Goal: Task Accomplishment & Management: Complete application form

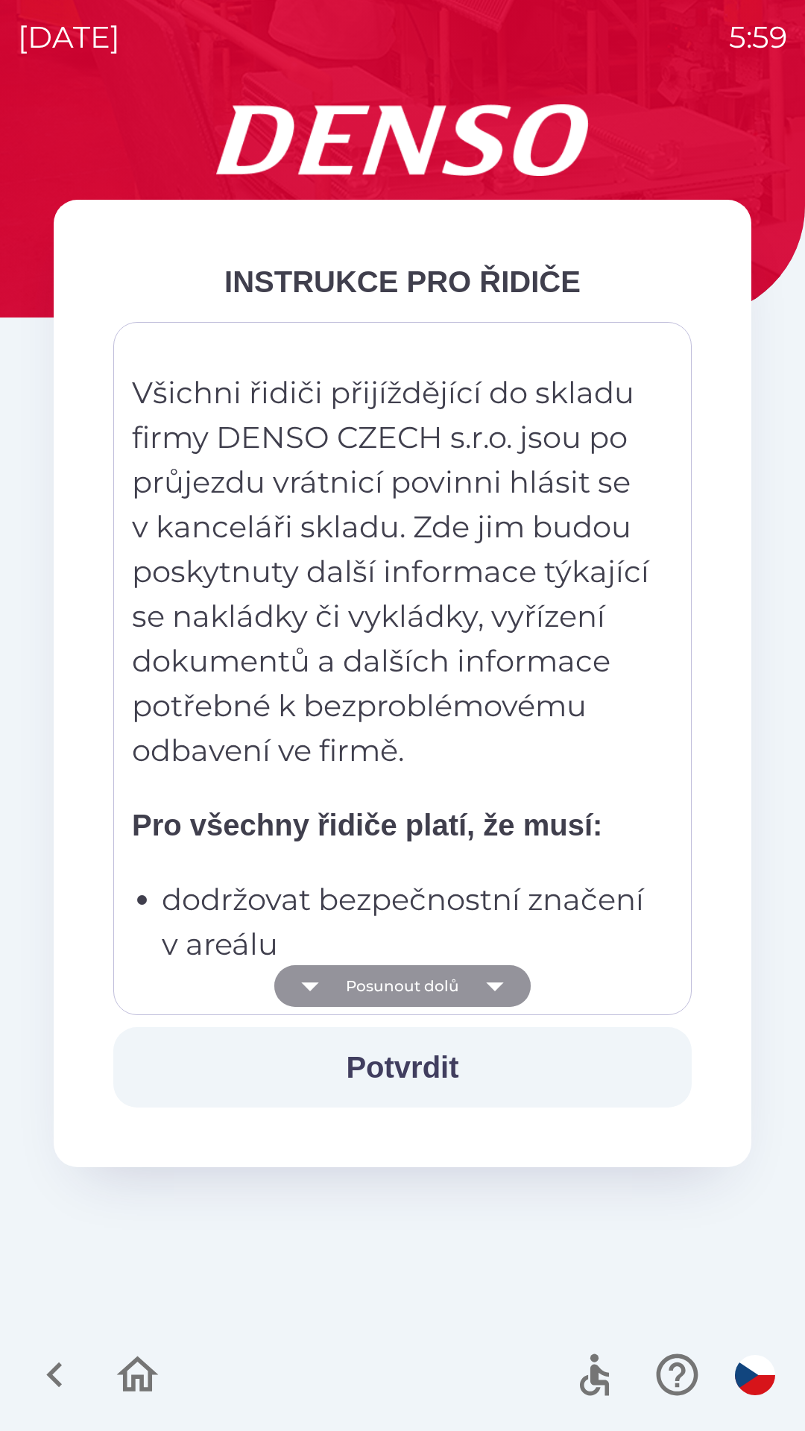
click at [478, 985] on icon "button" at bounding box center [495, 986] width 42 height 42
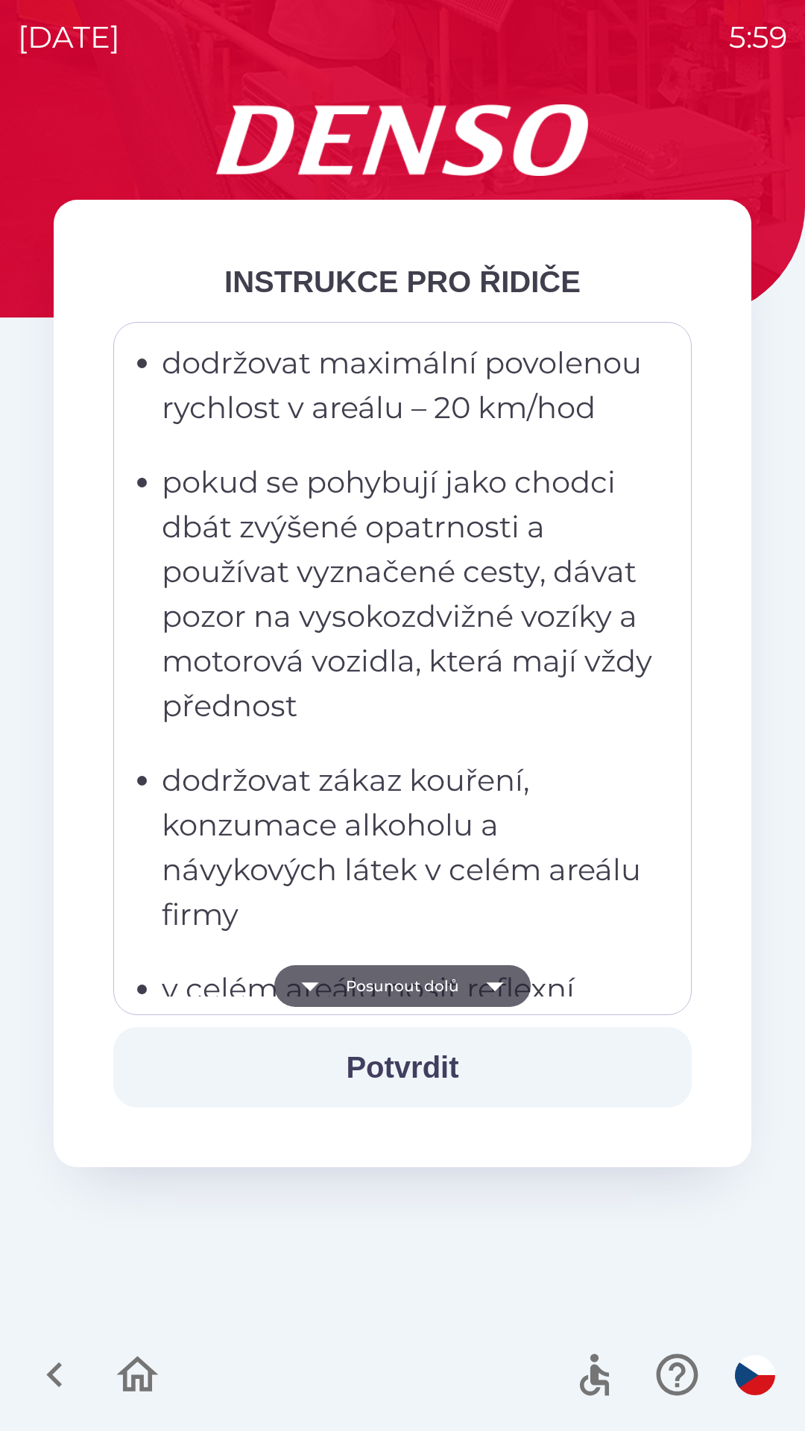
click at [489, 994] on icon "button" at bounding box center [495, 986] width 42 height 42
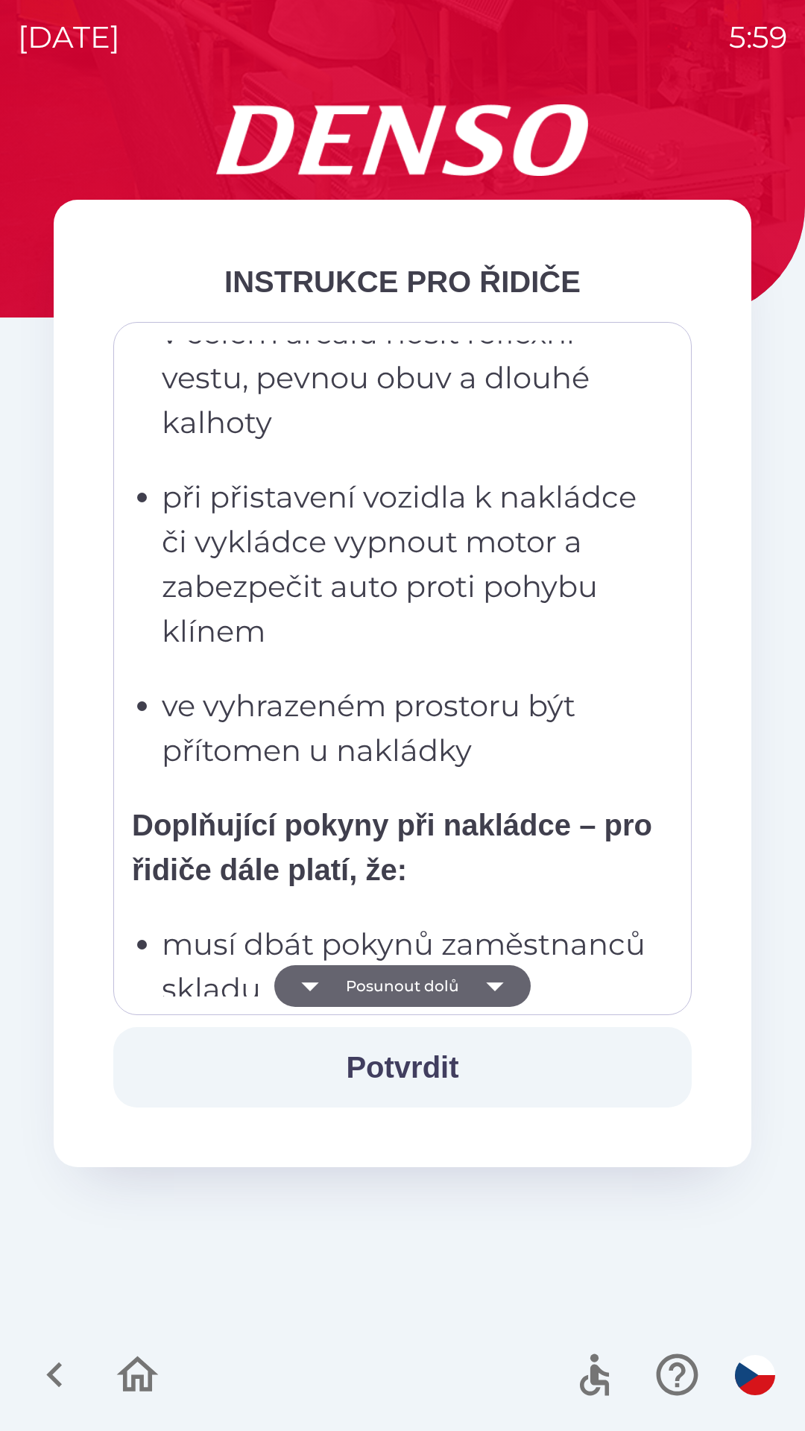
click at [490, 991] on icon "button" at bounding box center [495, 986] width 42 height 42
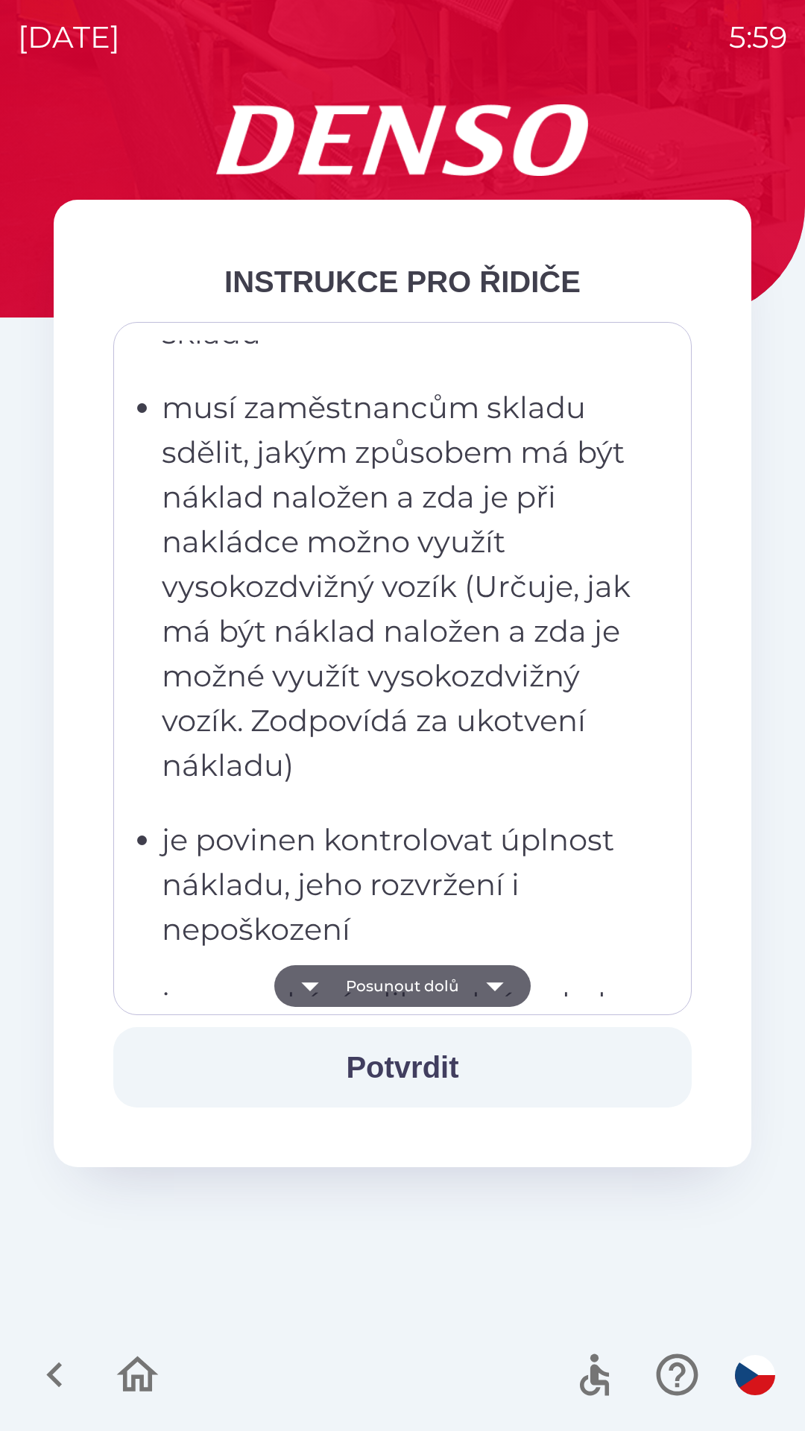
click at [506, 990] on icon "button" at bounding box center [495, 986] width 42 height 42
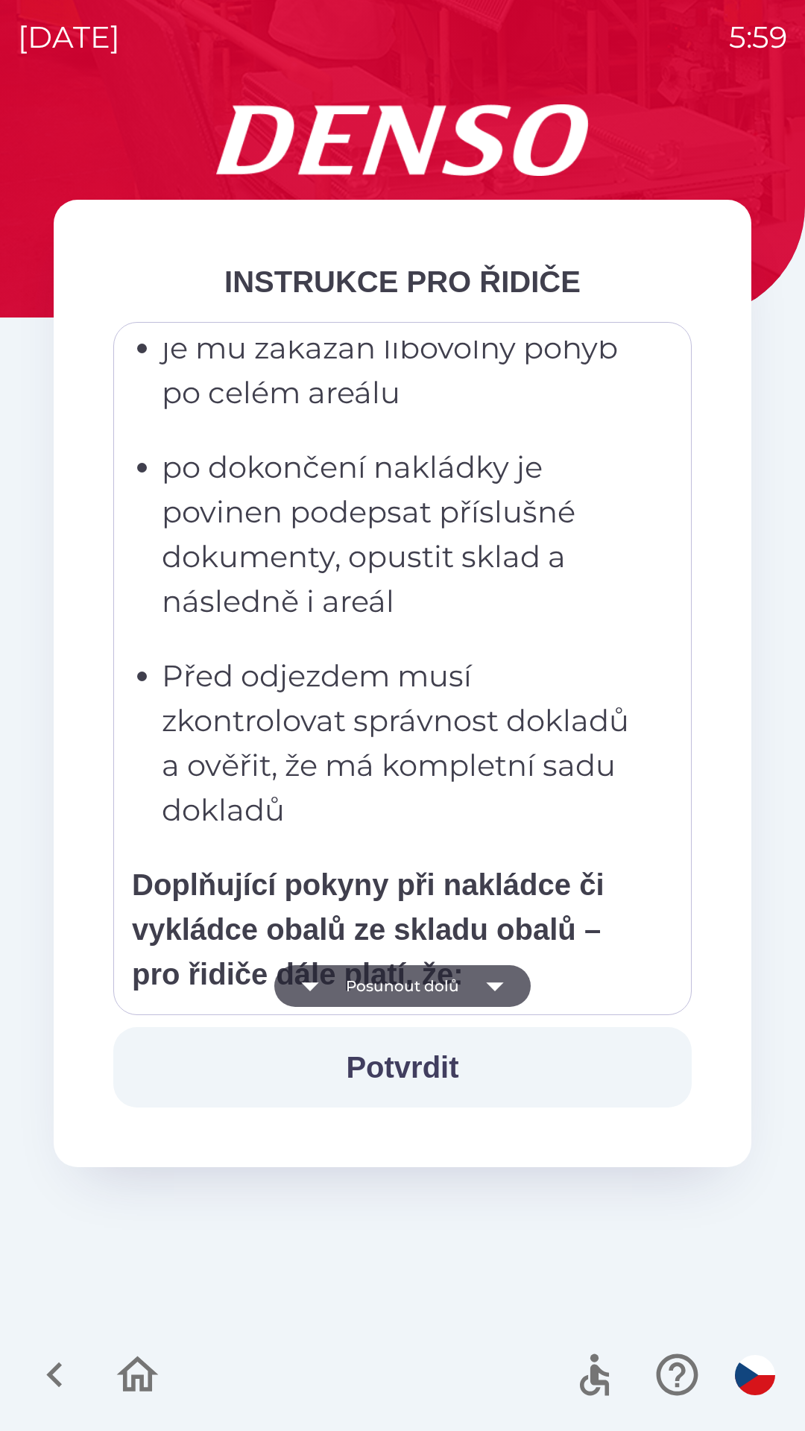
click at [495, 995] on icon "button" at bounding box center [495, 986] width 42 height 42
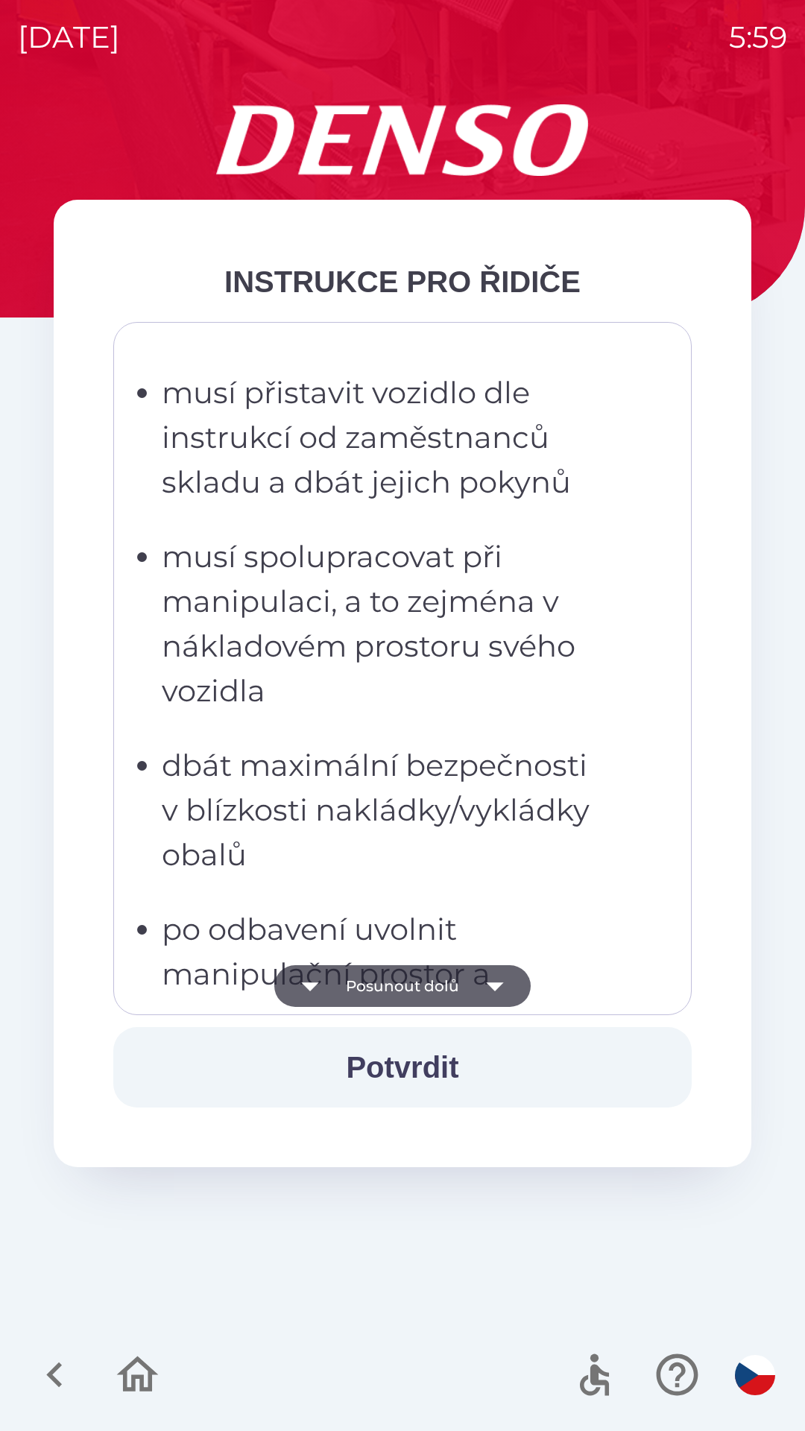
click at [498, 998] on icon "button" at bounding box center [495, 986] width 42 height 42
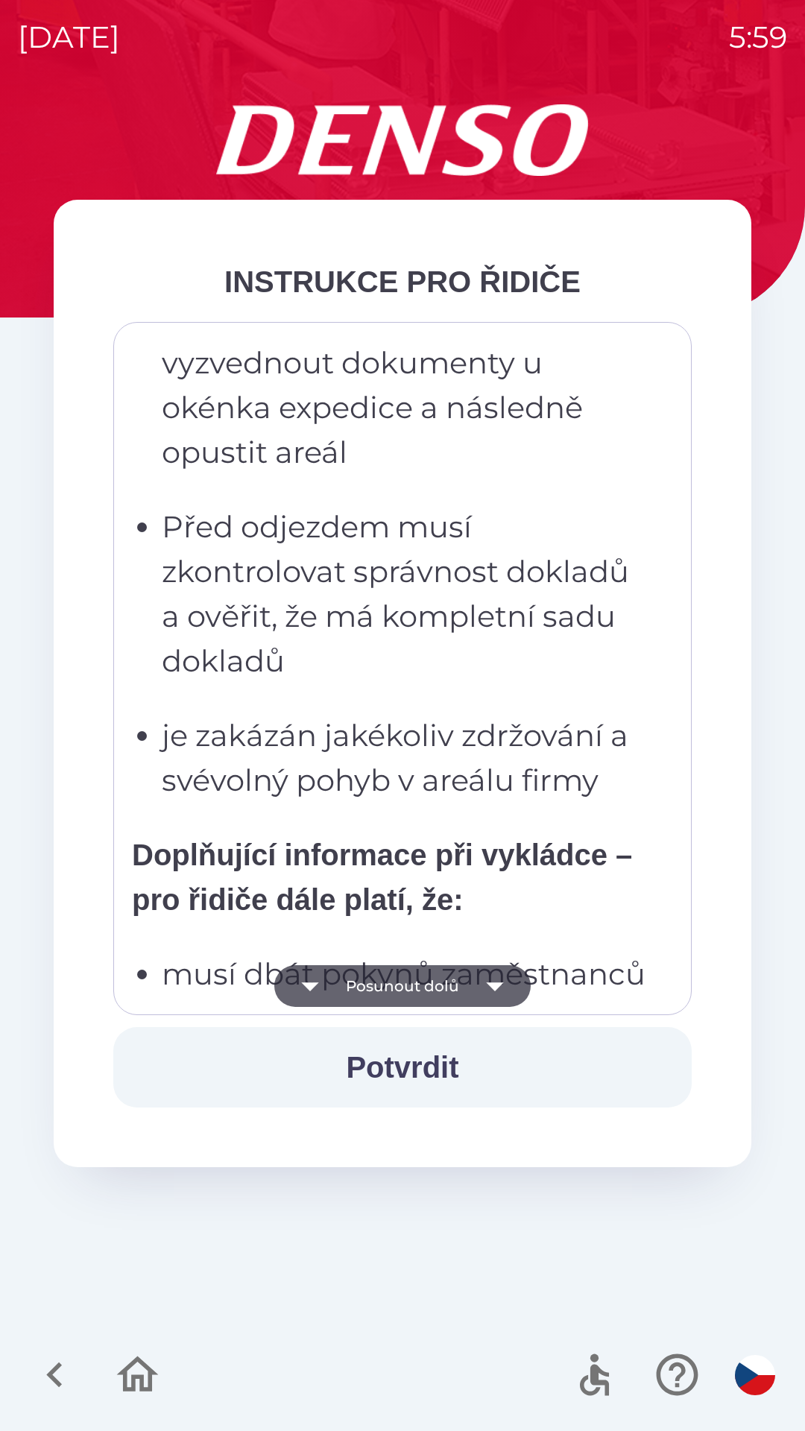
click at [495, 992] on icon "button" at bounding box center [495, 986] width 42 height 42
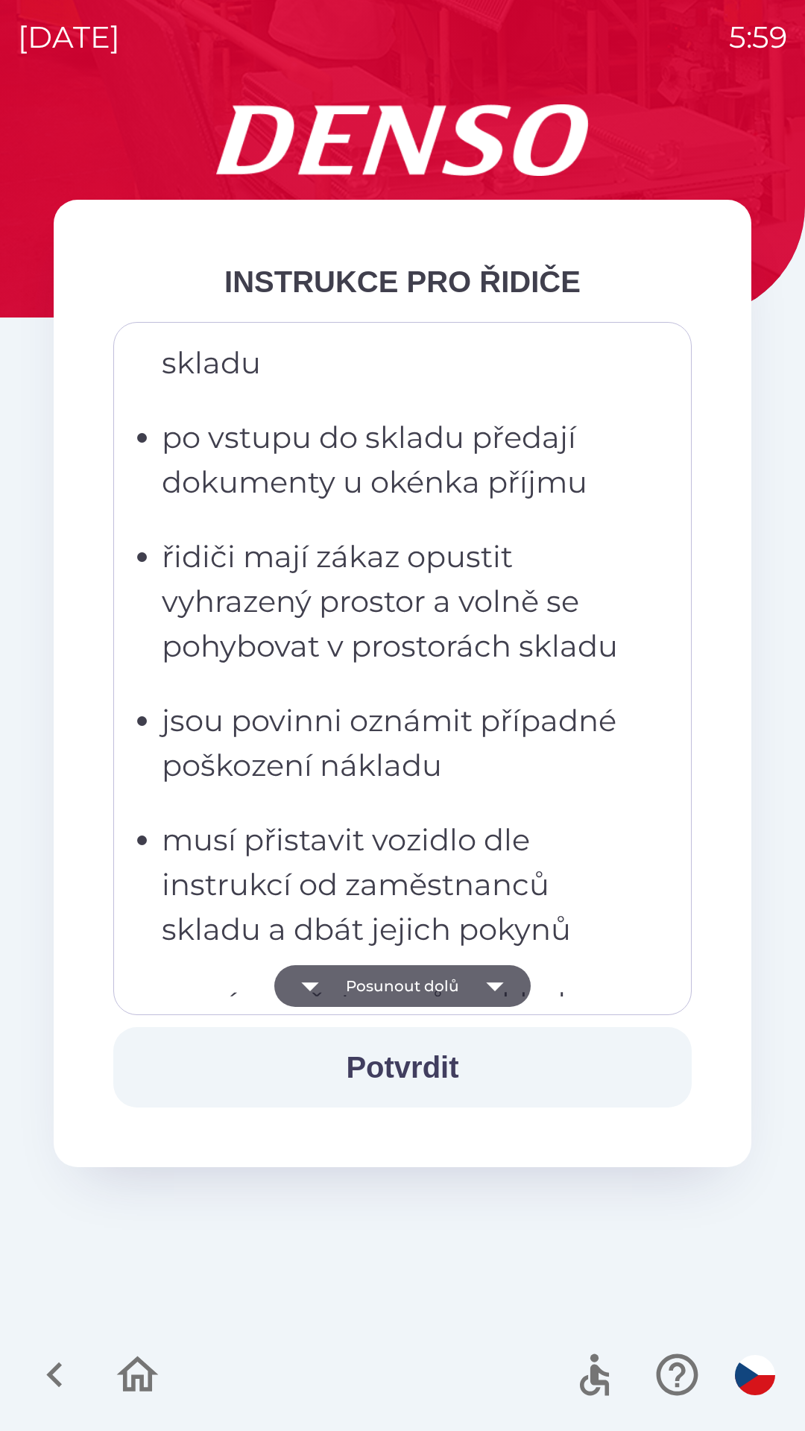
click at [494, 992] on icon "button" at bounding box center [495, 986] width 42 height 42
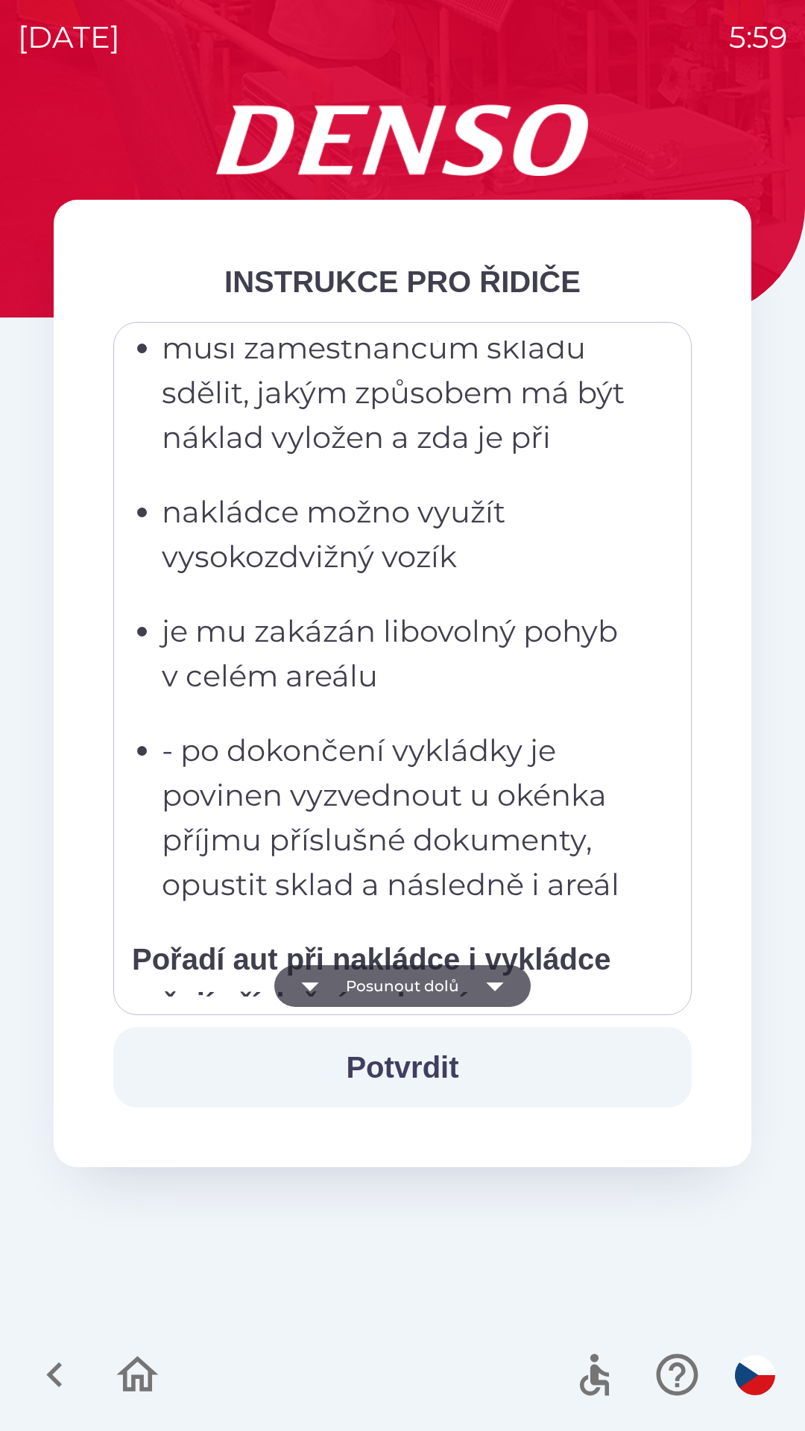
click at [493, 990] on icon "button" at bounding box center [495, 986] width 42 height 42
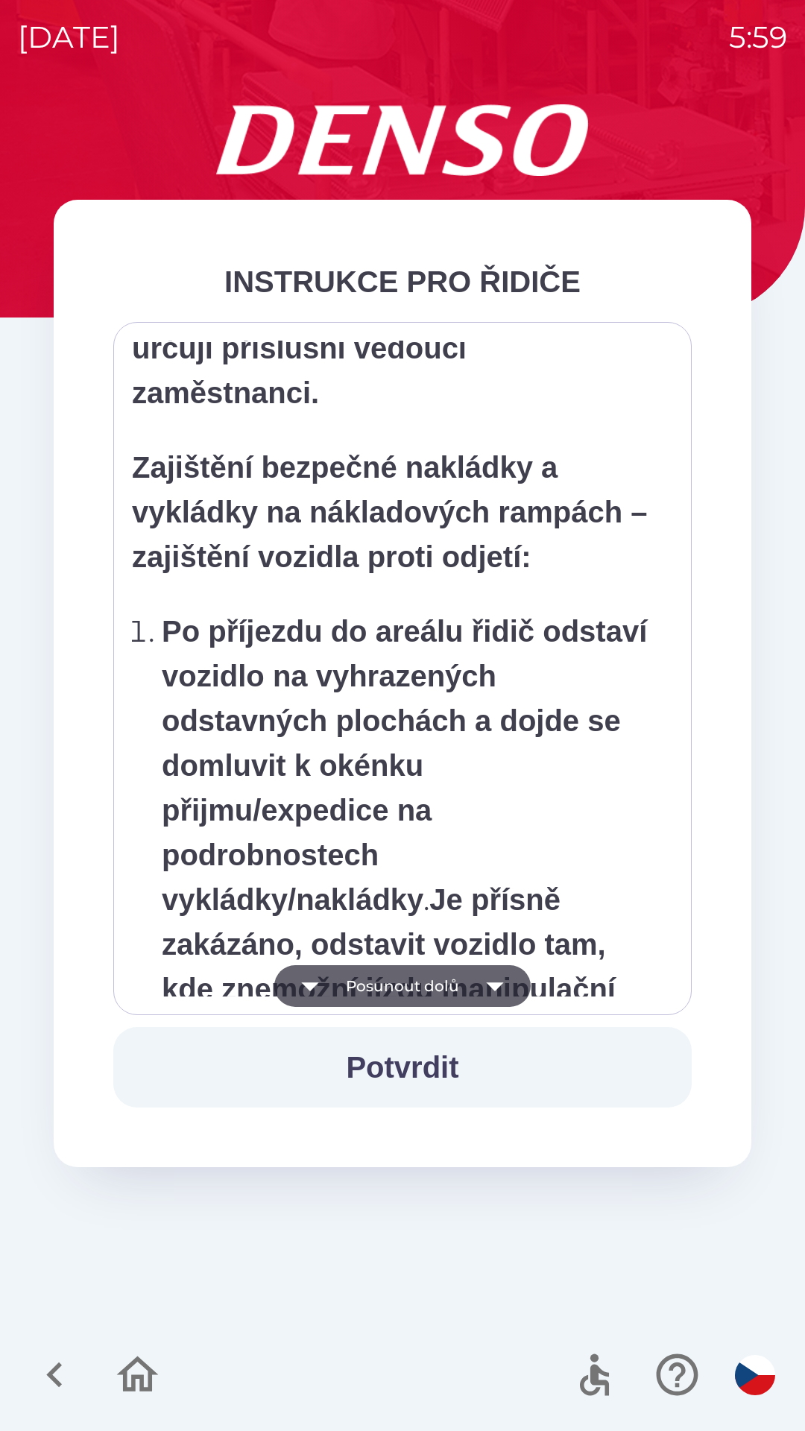
click at [493, 990] on icon "button" at bounding box center [494, 986] width 17 height 9
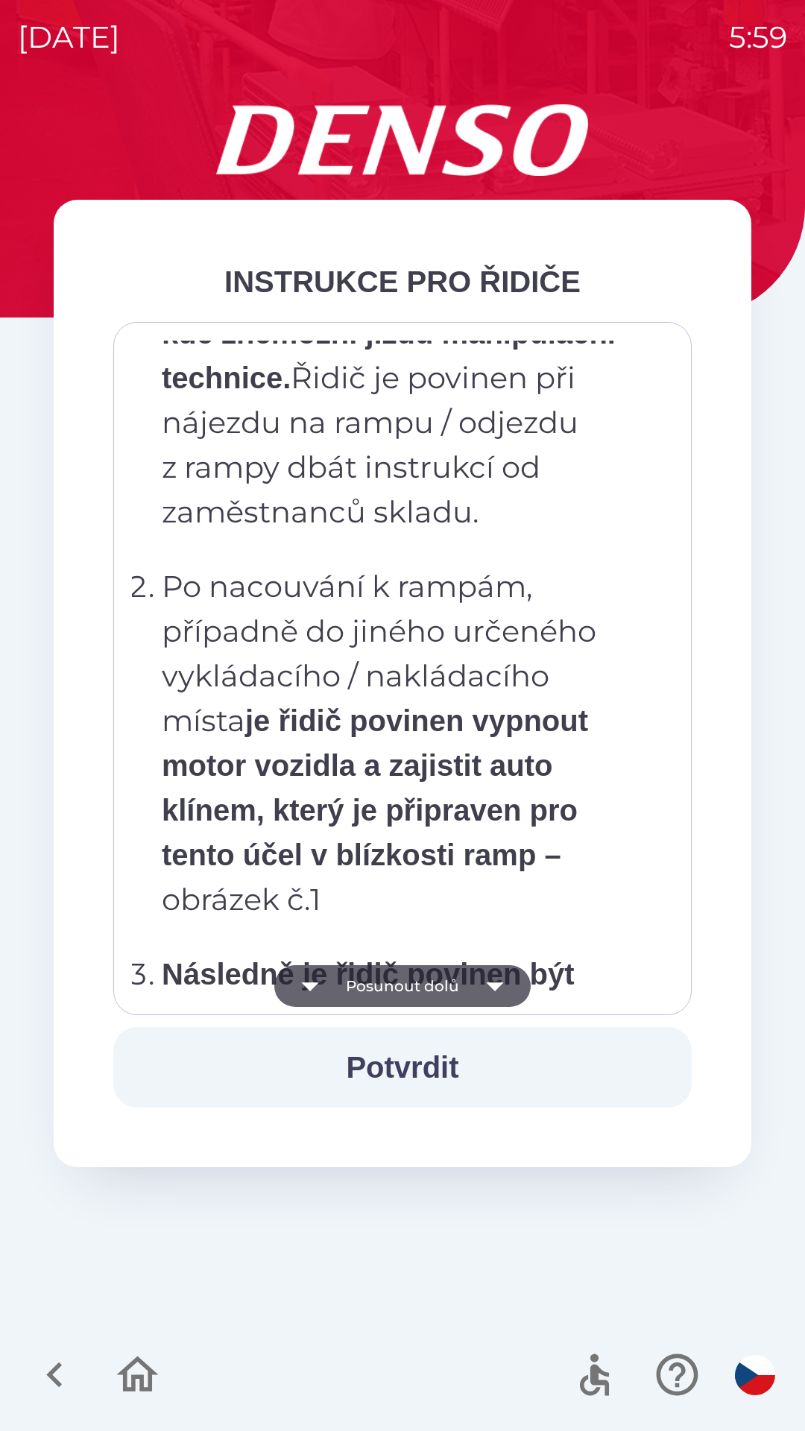
click at [494, 987] on icon "button" at bounding box center [494, 986] width 17 height 9
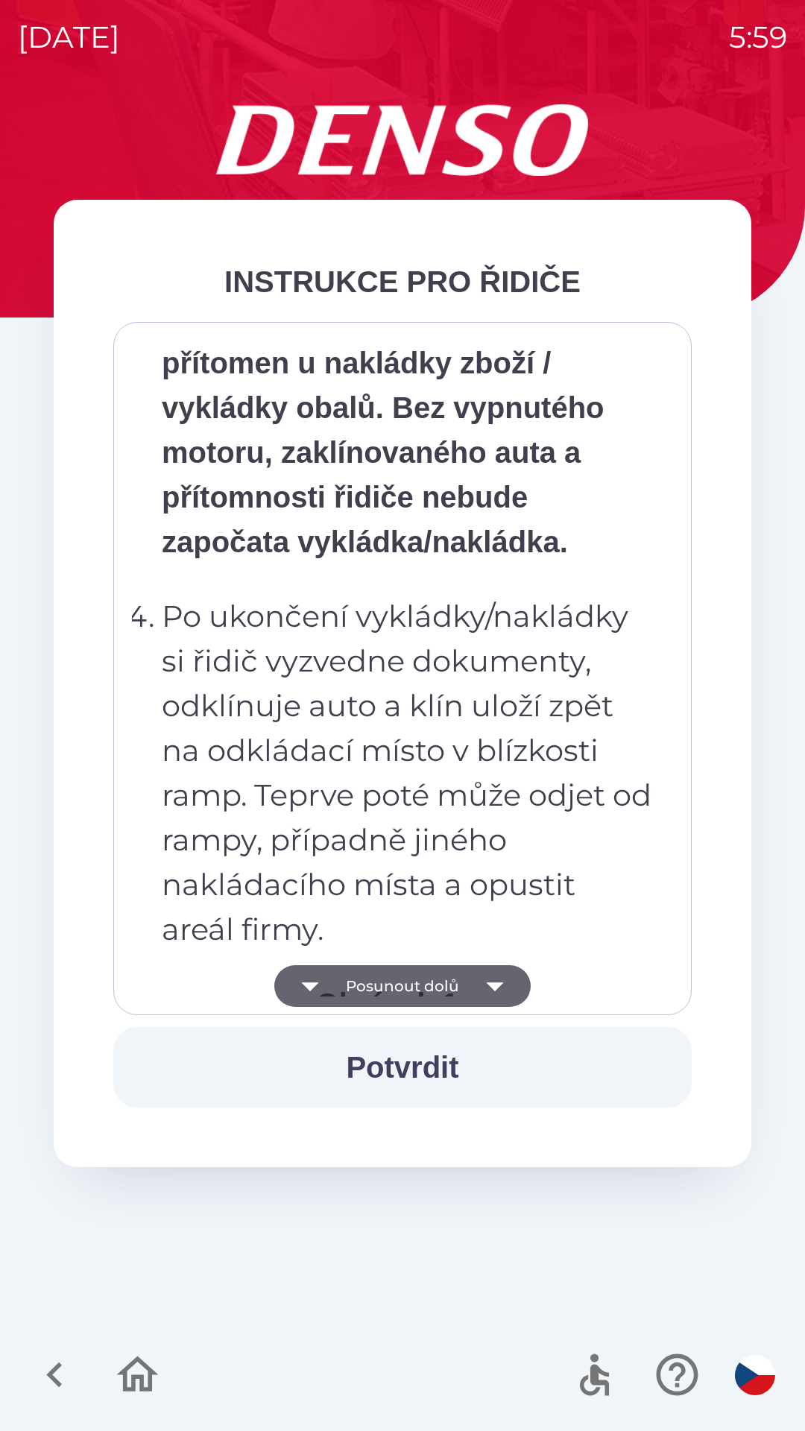
click at [494, 987] on icon "button" at bounding box center [494, 986] width 17 height 9
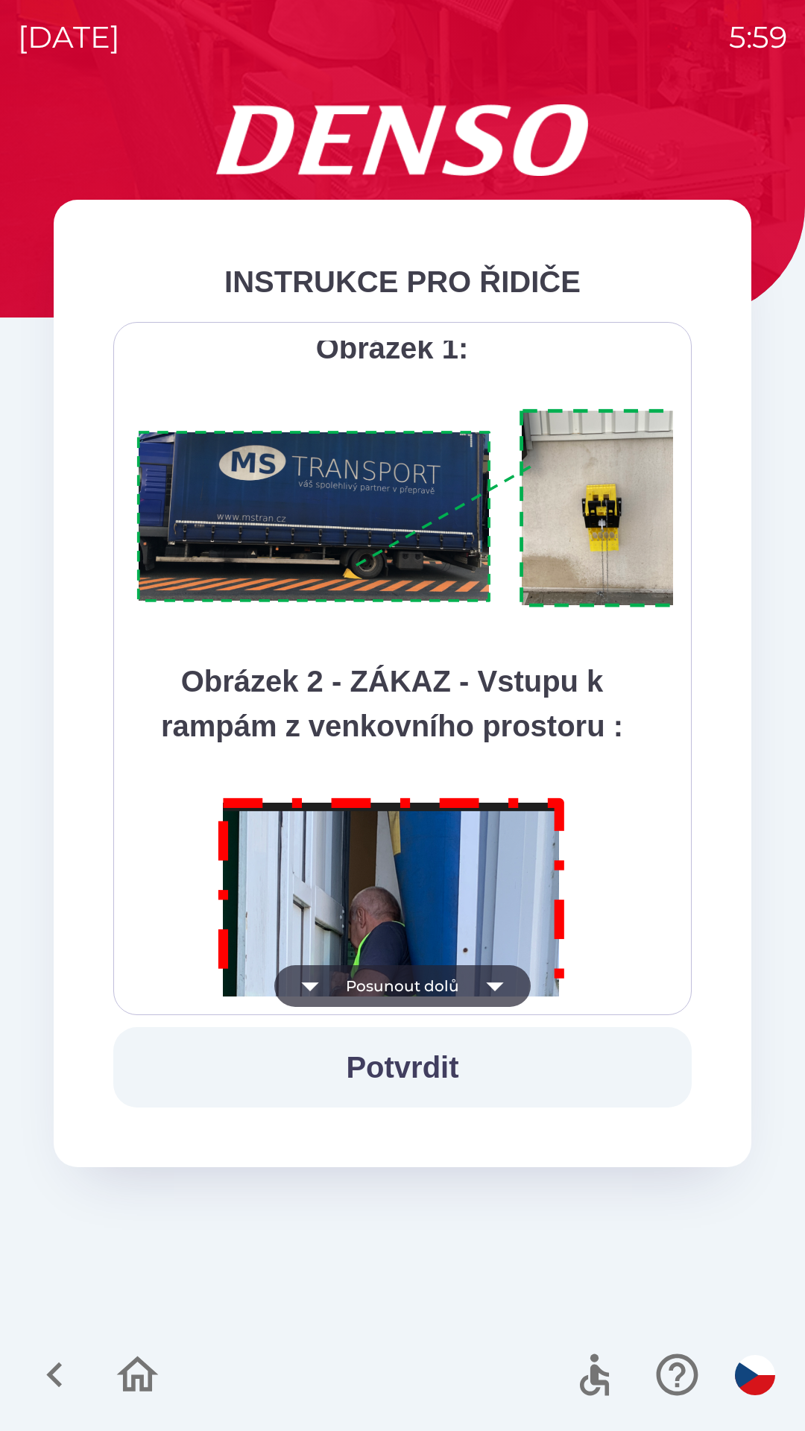
click at [500, 994] on icon "button" at bounding box center [495, 986] width 42 height 42
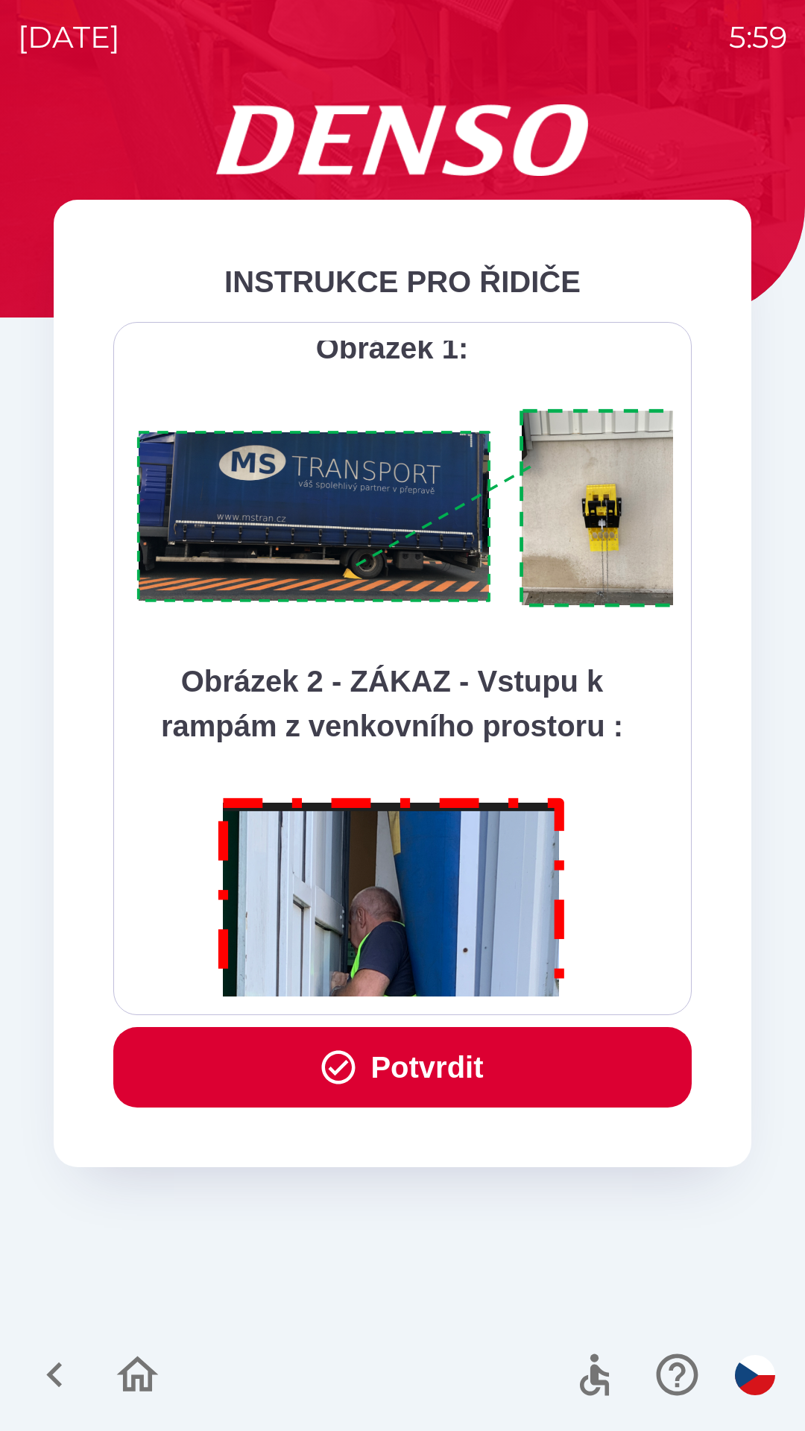
scroll to position [8374, 0]
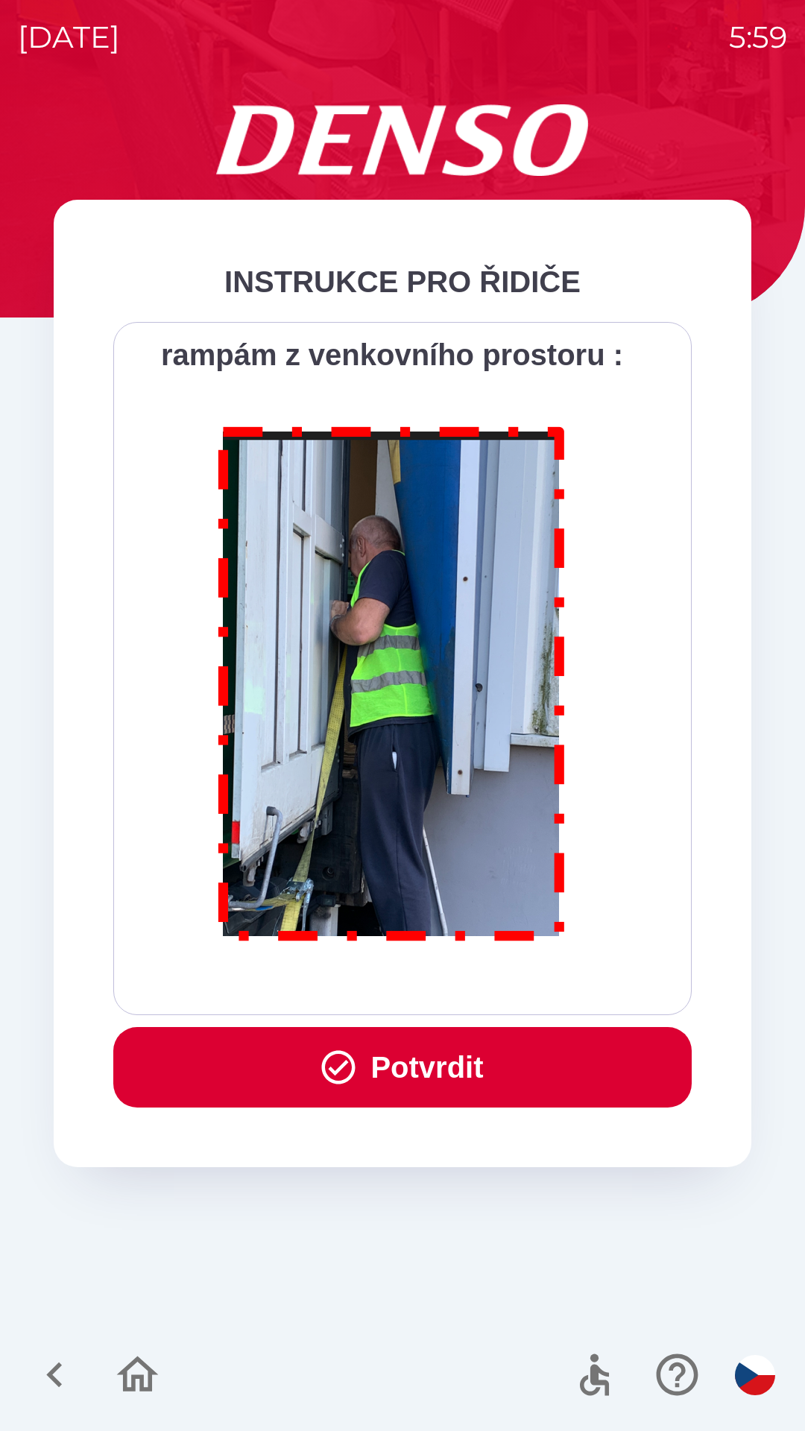
click at [498, 990] on div "Všichni řidiči přijíždějící do skladu firmy DENSO CZECH s.r.o. jsou po průjezdu…" at bounding box center [402, 669] width 541 height 656
click at [458, 1073] on button "Potvrdit" at bounding box center [402, 1067] width 578 height 80
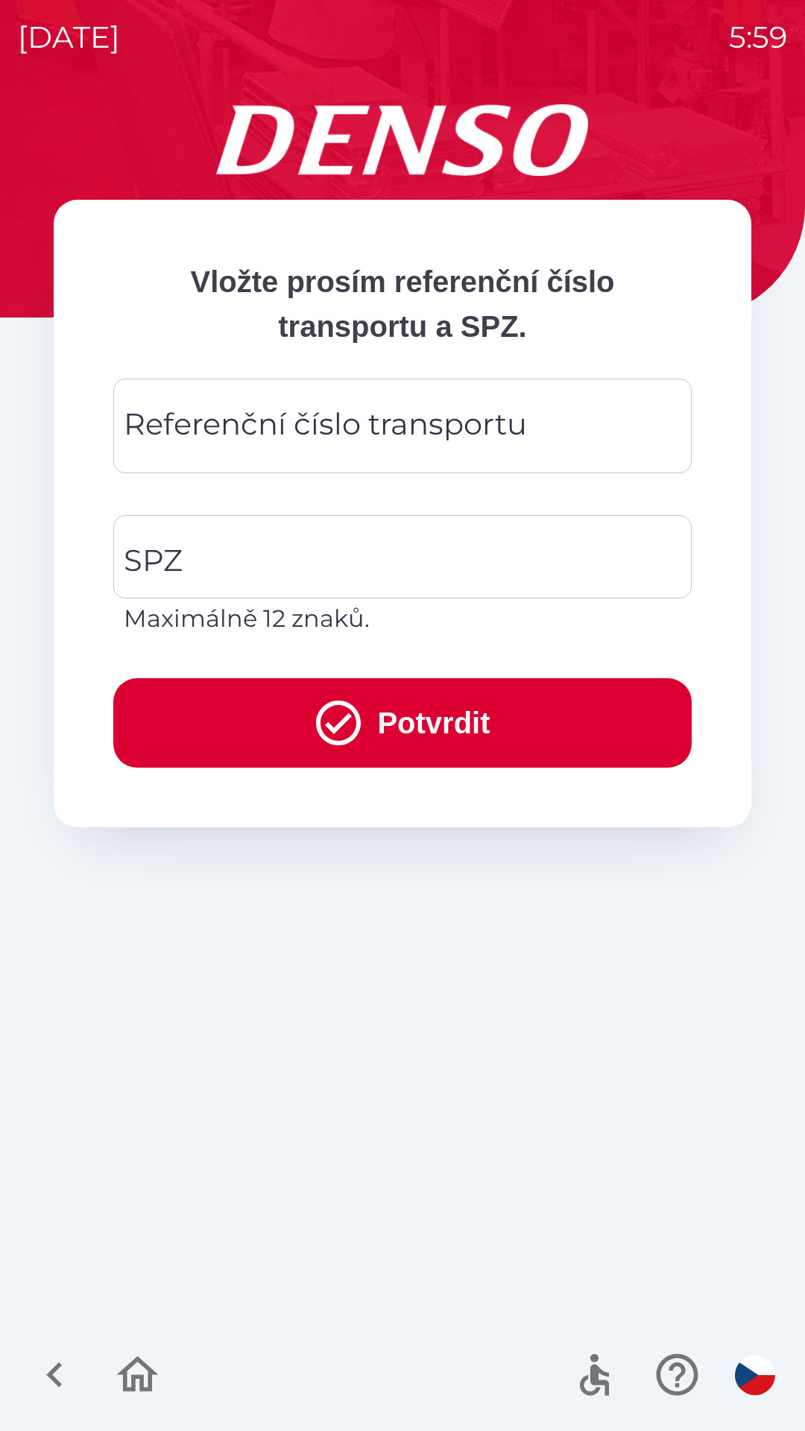
click at [207, 431] on div "Referenční číslo transportu Referenční číslo transportu" at bounding box center [402, 426] width 578 height 95
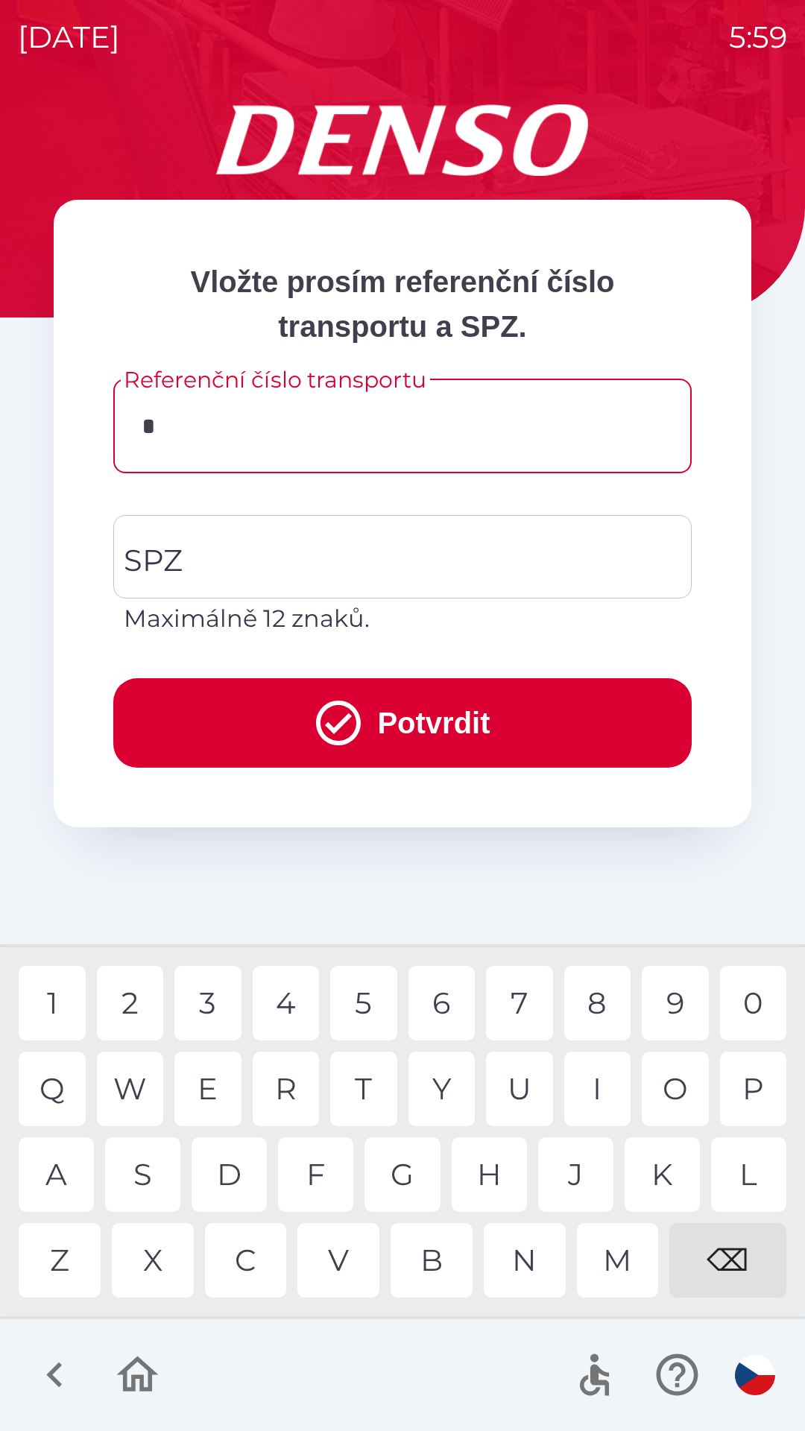
click at [671, 1177] on div "K" at bounding box center [661, 1174] width 75 height 75
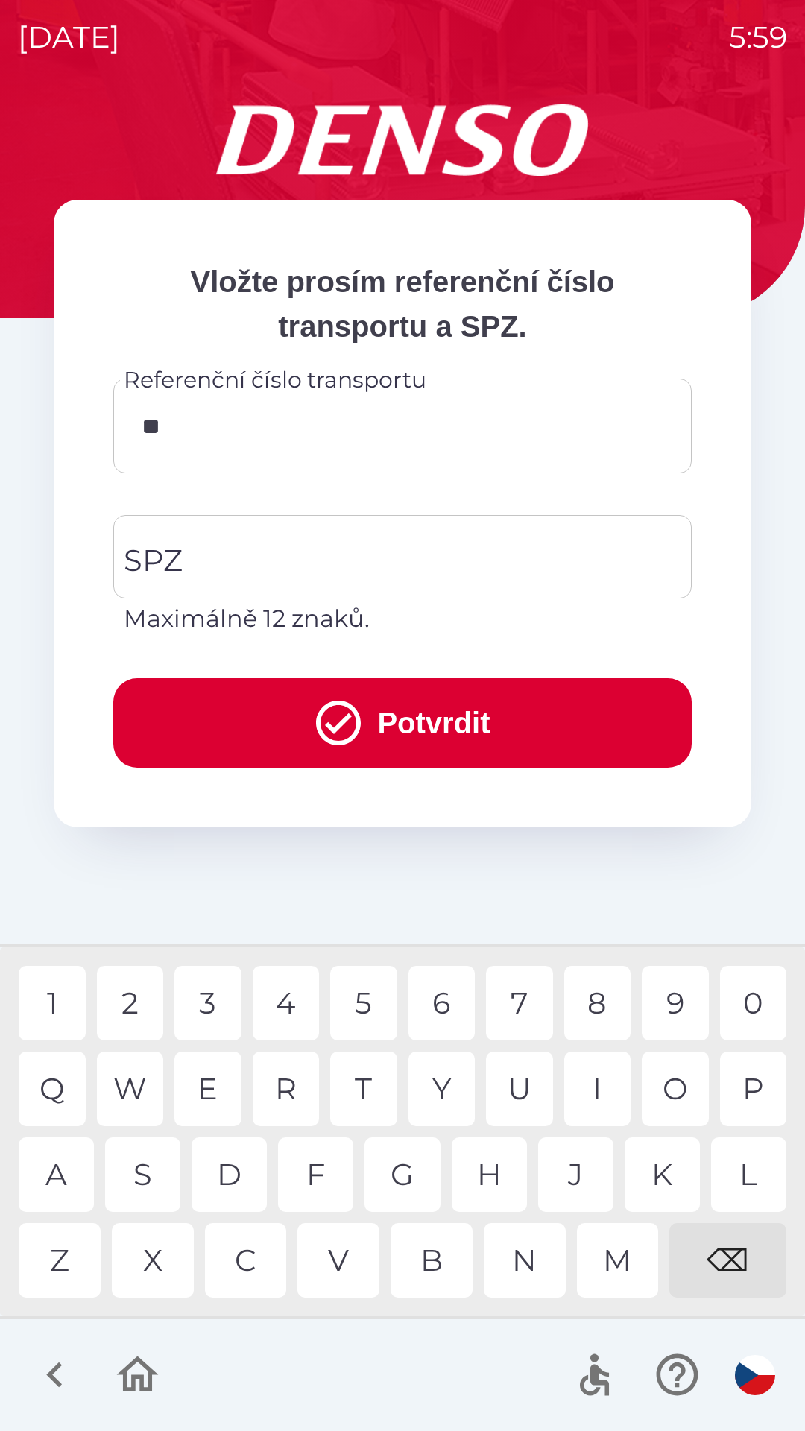
click at [676, 1084] on div "O" at bounding box center [675, 1088] width 67 height 75
click at [256, 1265] on div "C" at bounding box center [246, 1260] width 82 height 75
click at [526, 1083] on div "U" at bounding box center [519, 1088] width 67 height 75
click at [756, 999] on div "0" at bounding box center [753, 1003] width 67 height 75
click at [601, 1009] on div "8" at bounding box center [597, 1003] width 67 height 75
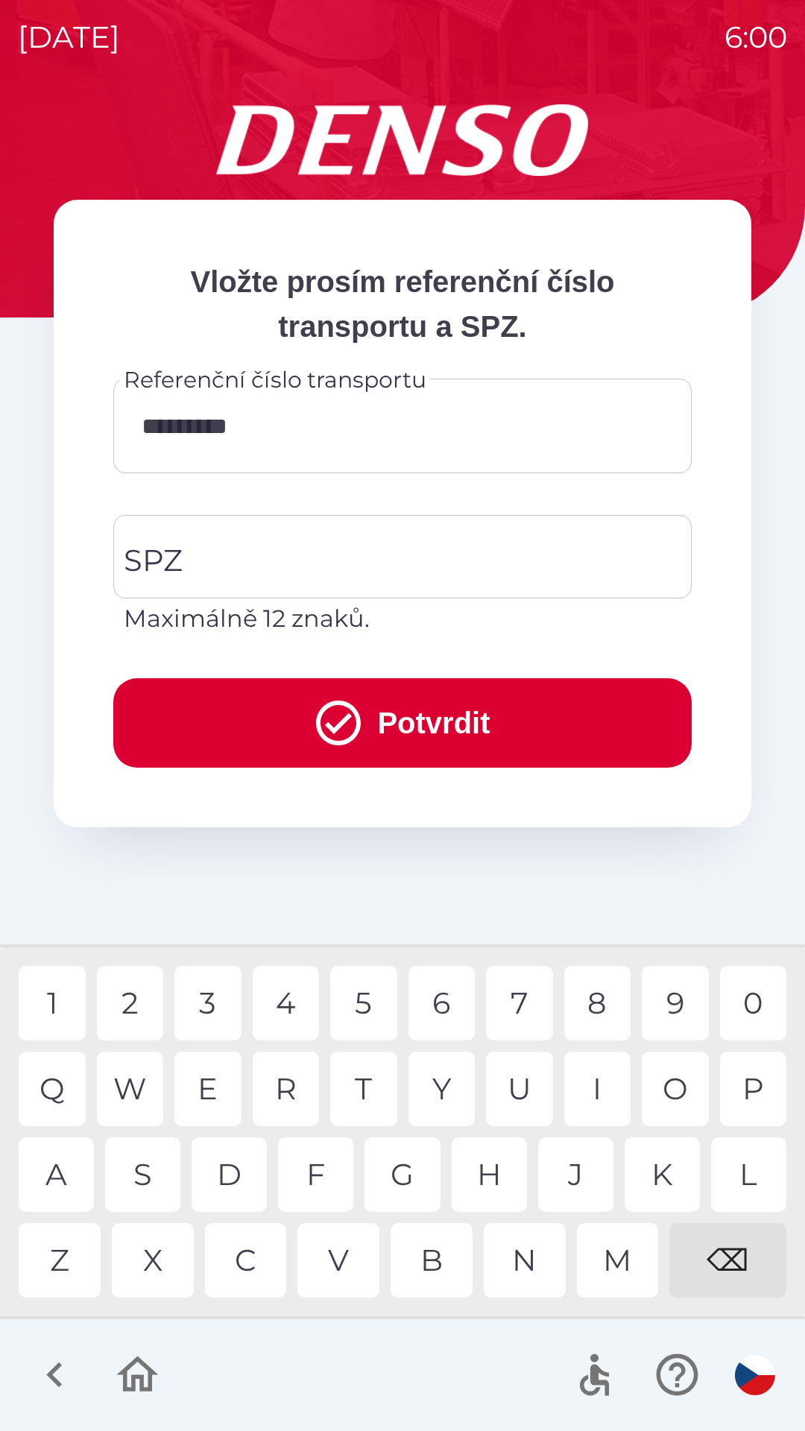
click at [523, 1001] on div "7" at bounding box center [519, 1003] width 67 height 75
type input "**********"
click at [381, 1005] on div "5" at bounding box center [363, 1003] width 67 height 75
click at [215, 565] on input "SPZ" at bounding box center [391, 557] width 542 height 70
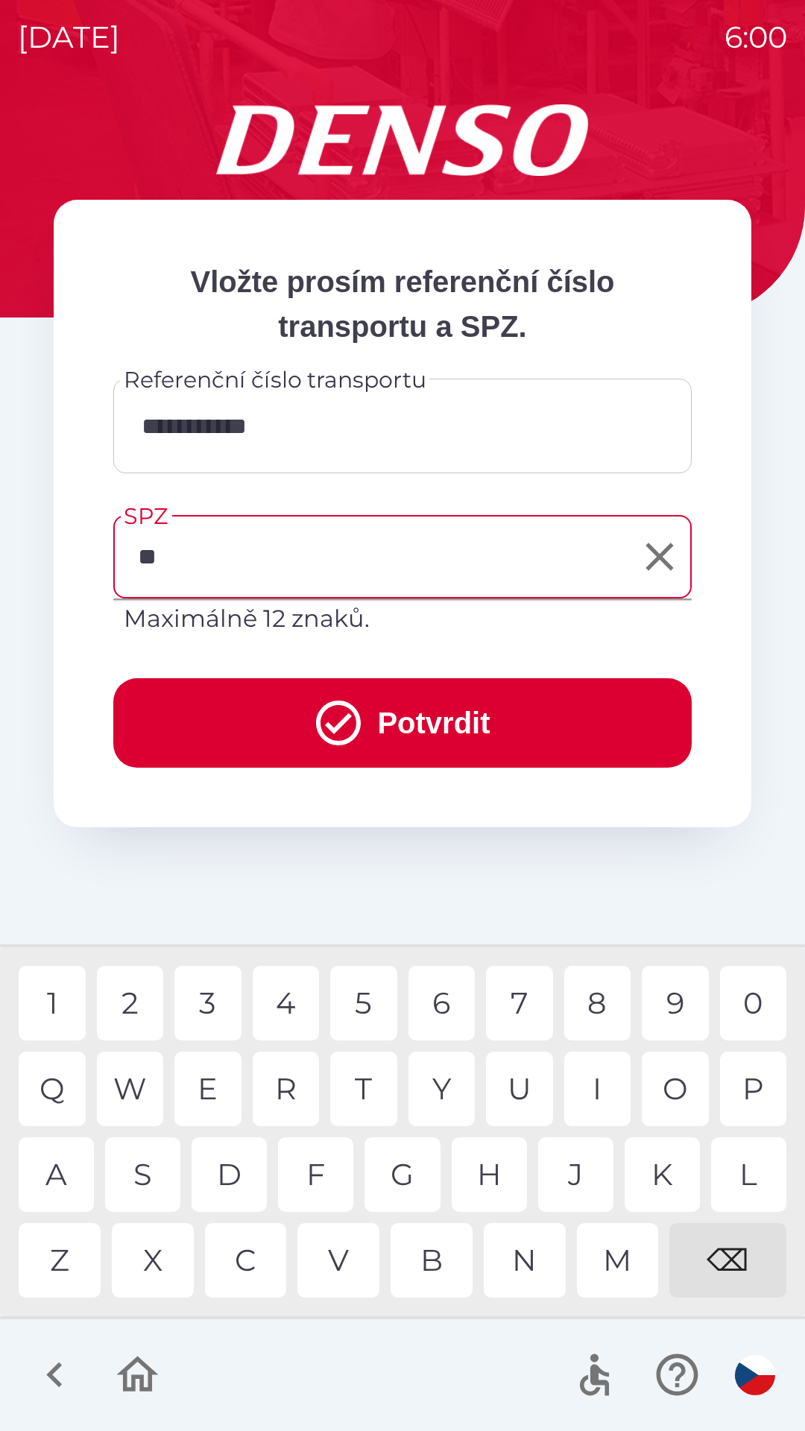
click at [484, 1172] on div "H" at bounding box center [489, 1174] width 75 height 75
type input "*******"
click at [438, 711] on button "Potvrdit" at bounding box center [402, 722] width 578 height 89
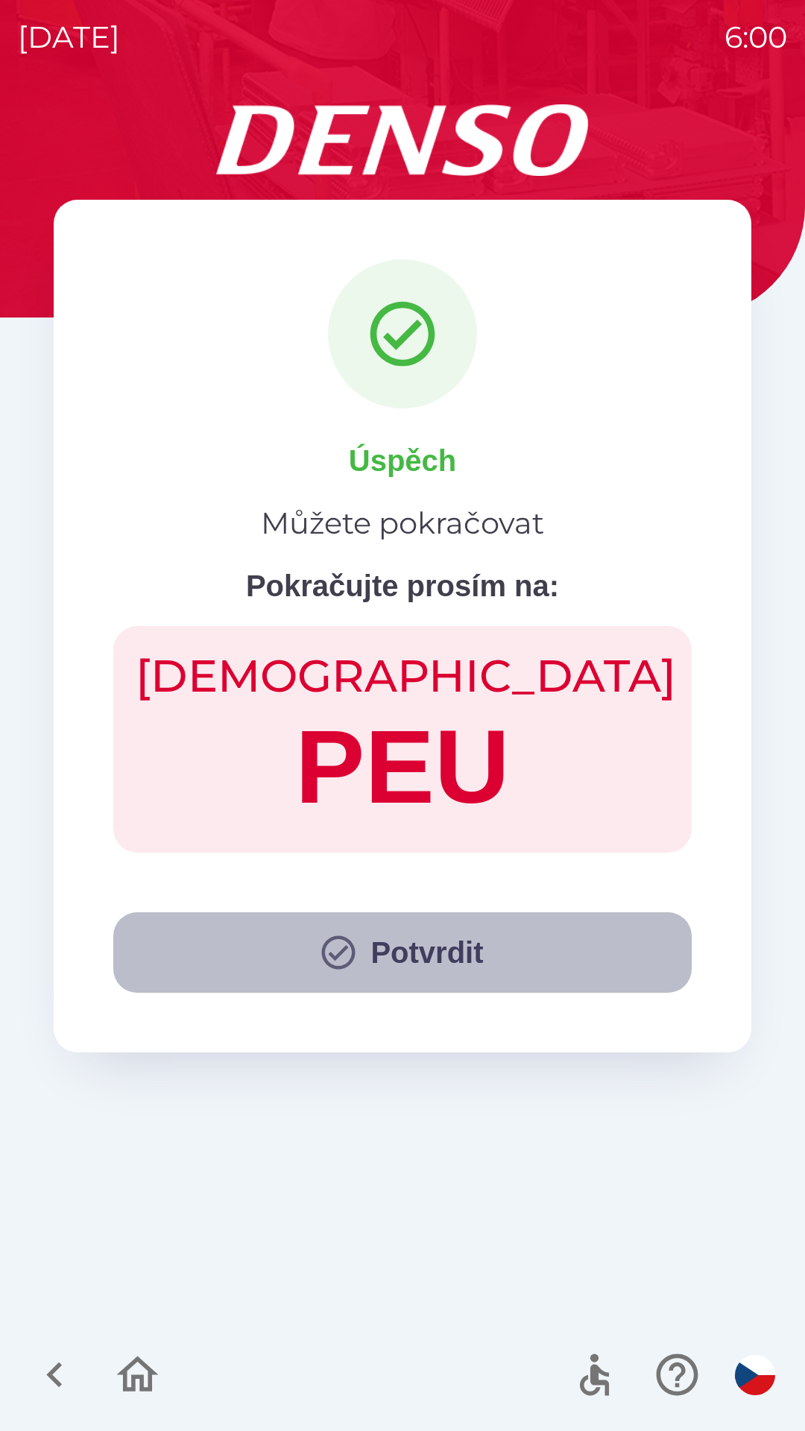
click at [415, 966] on button "Potvrdit" at bounding box center [402, 952] width 578 height 80
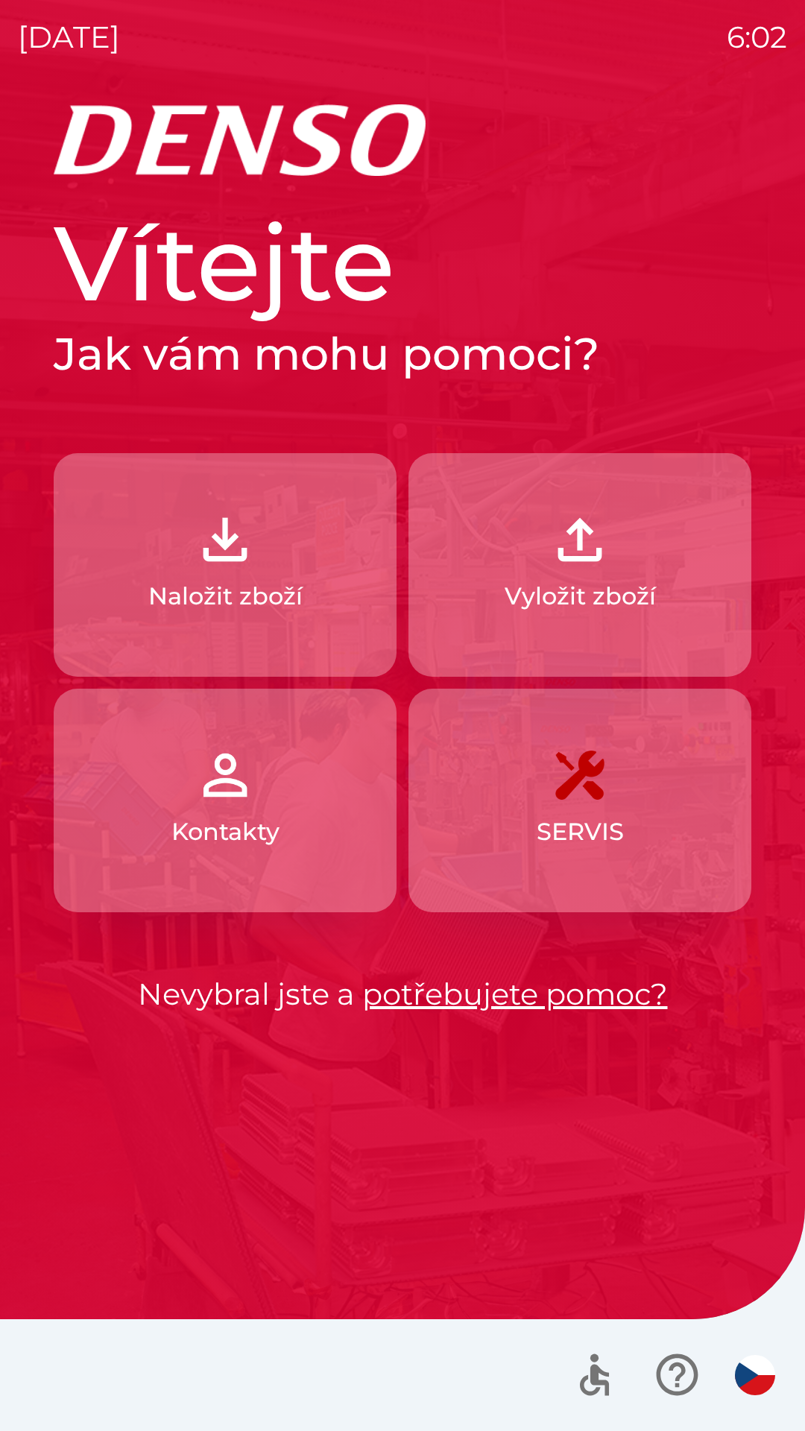
click at [141, 528] on button "Naložit zboží" at bounding box center [225, 565] width 343 height 224
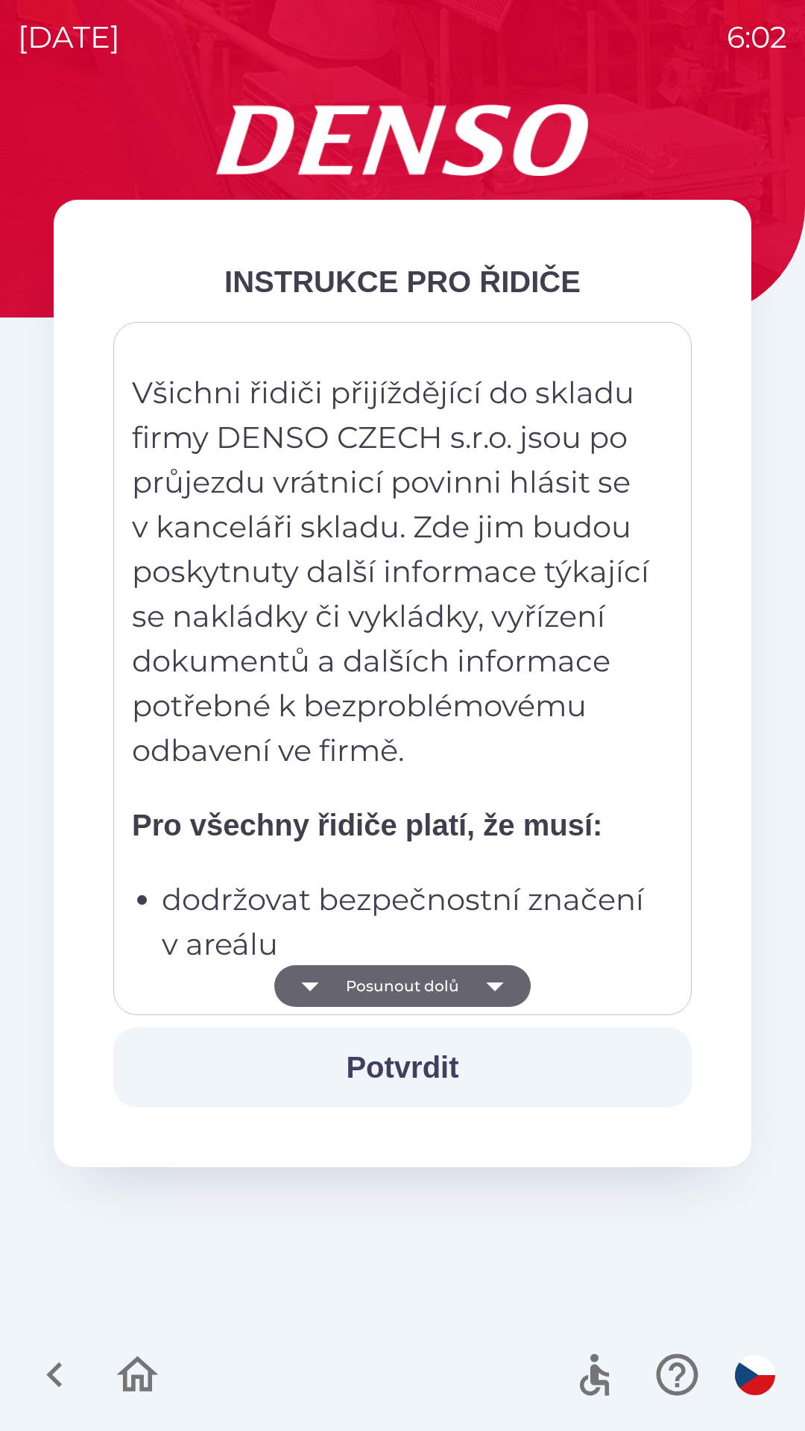
click at [478, 990] on icon "button" at bounding box center [495, 986] width 42 height 42
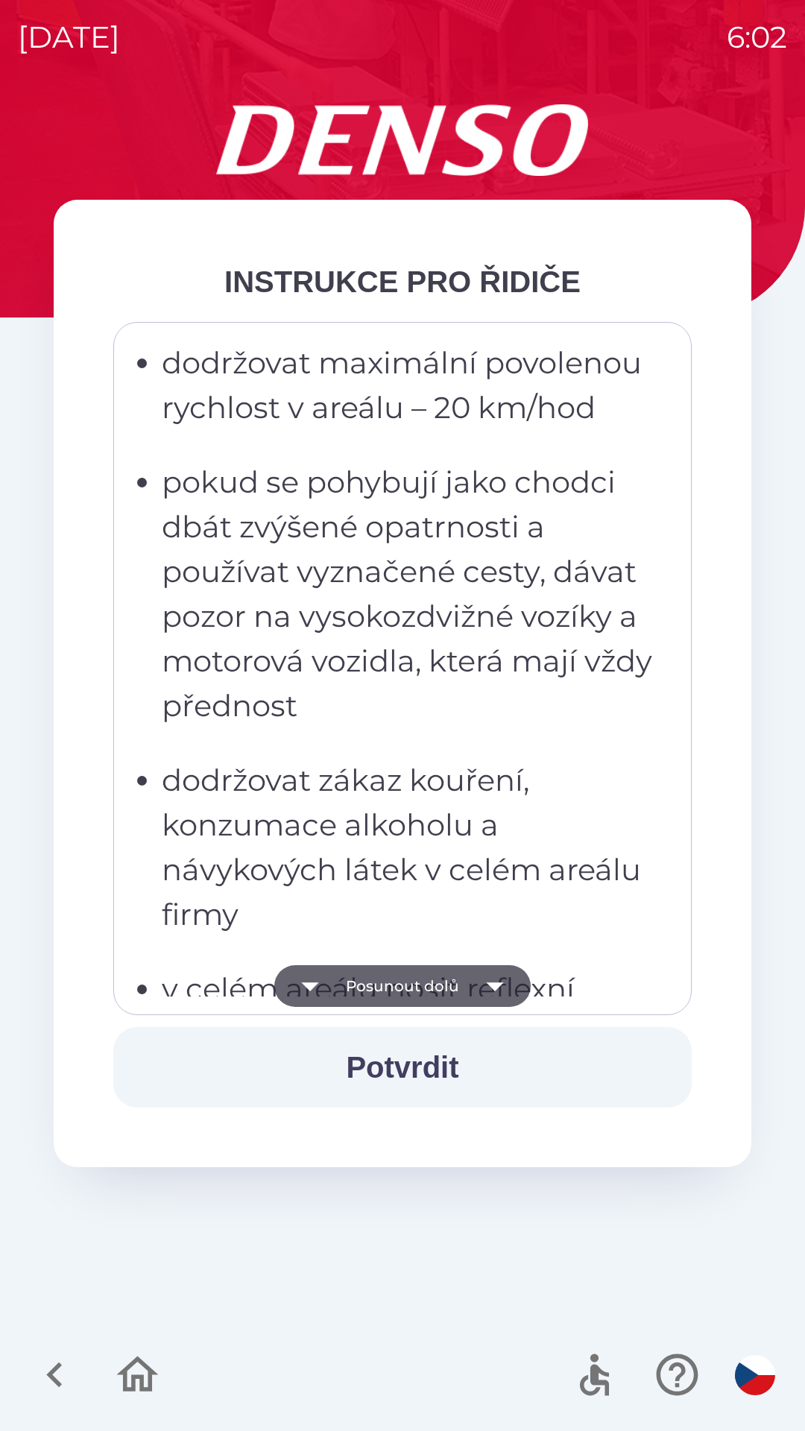
click at [474, 992] on icon "button" at bounding box center [495, 986] width 42 height 42
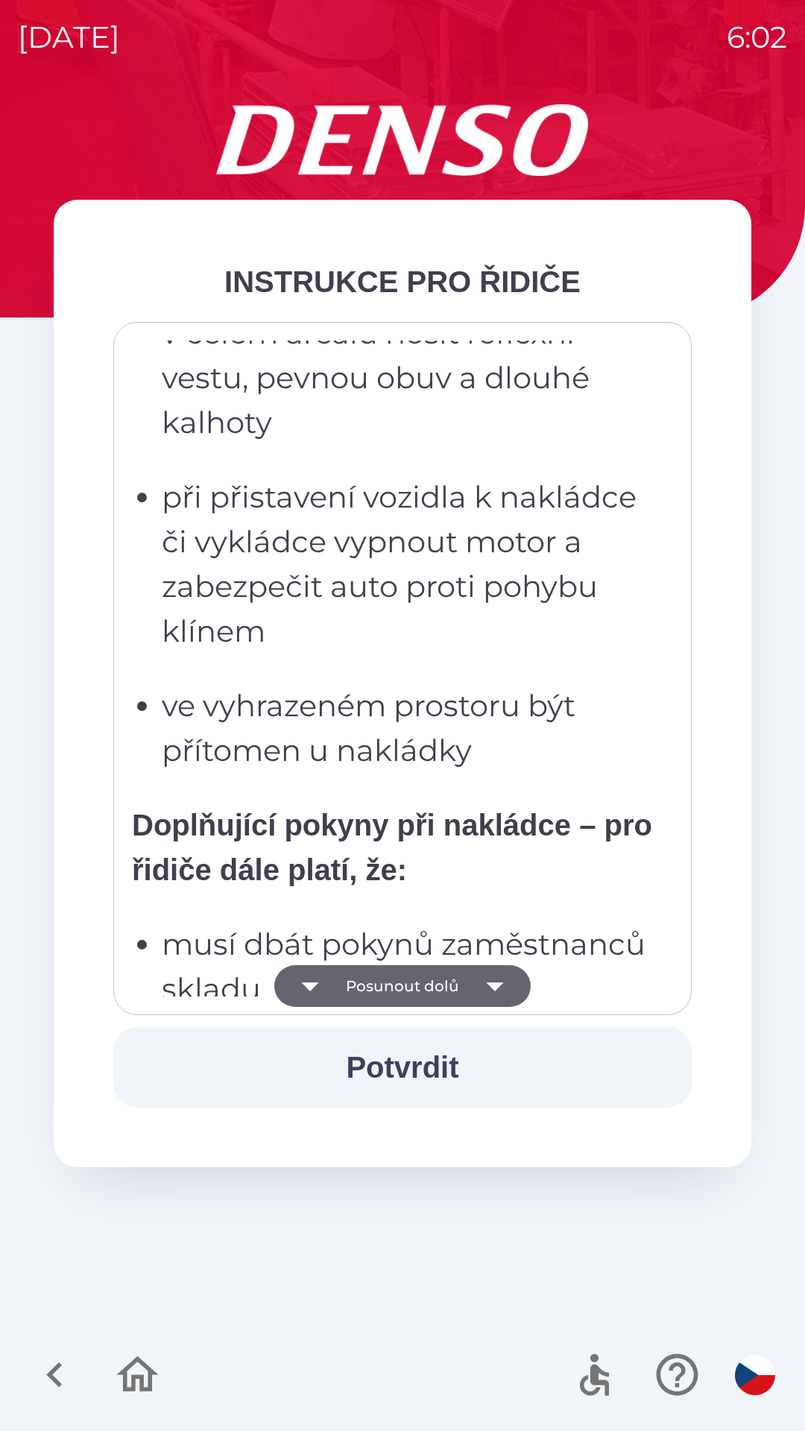
click at [463, 984] on button "Posunout dolů" at bounding box center [402, 986] width 256 height 42
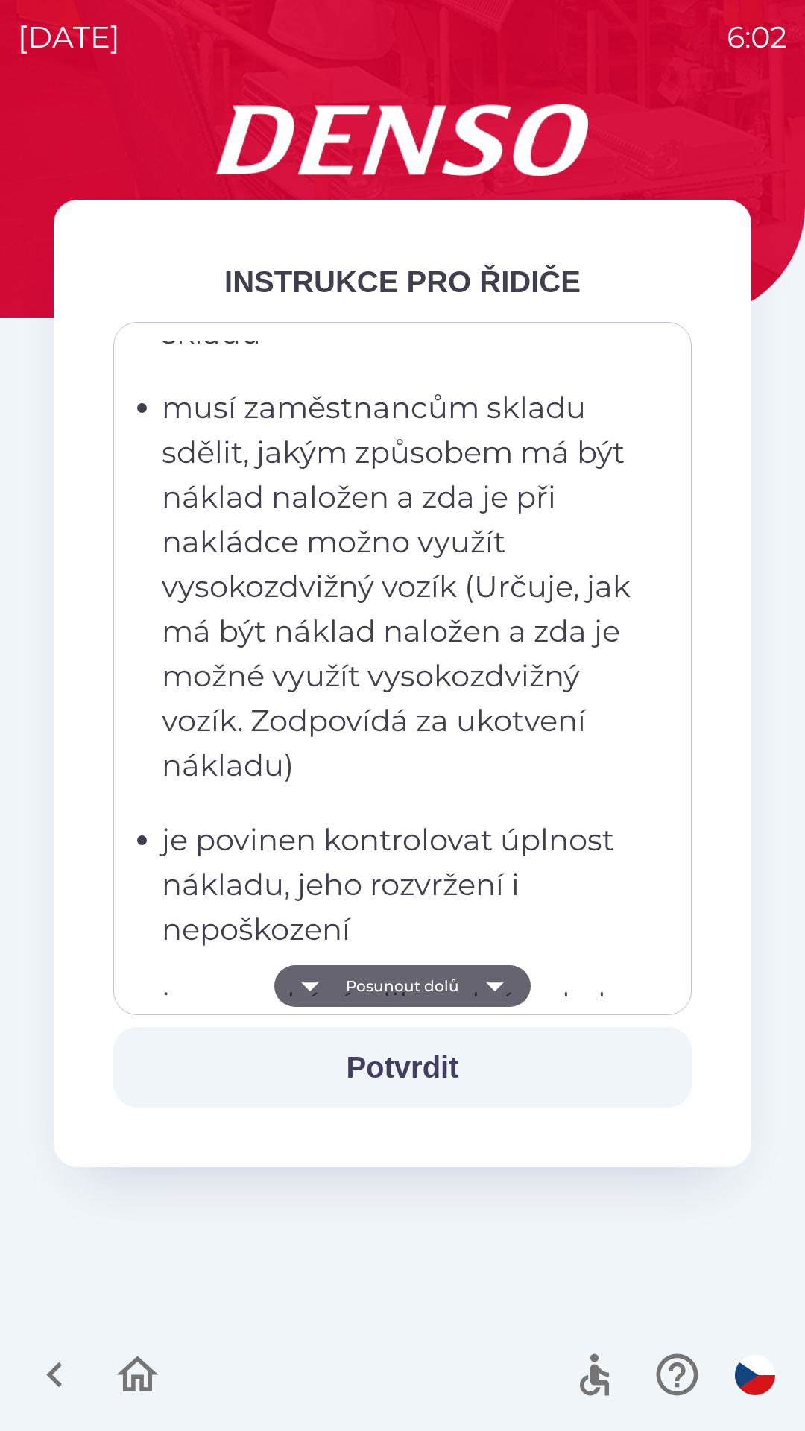
click at [465, 995] on button "Posunout dolů" at bounding box center [402, 986] width 256 height 42
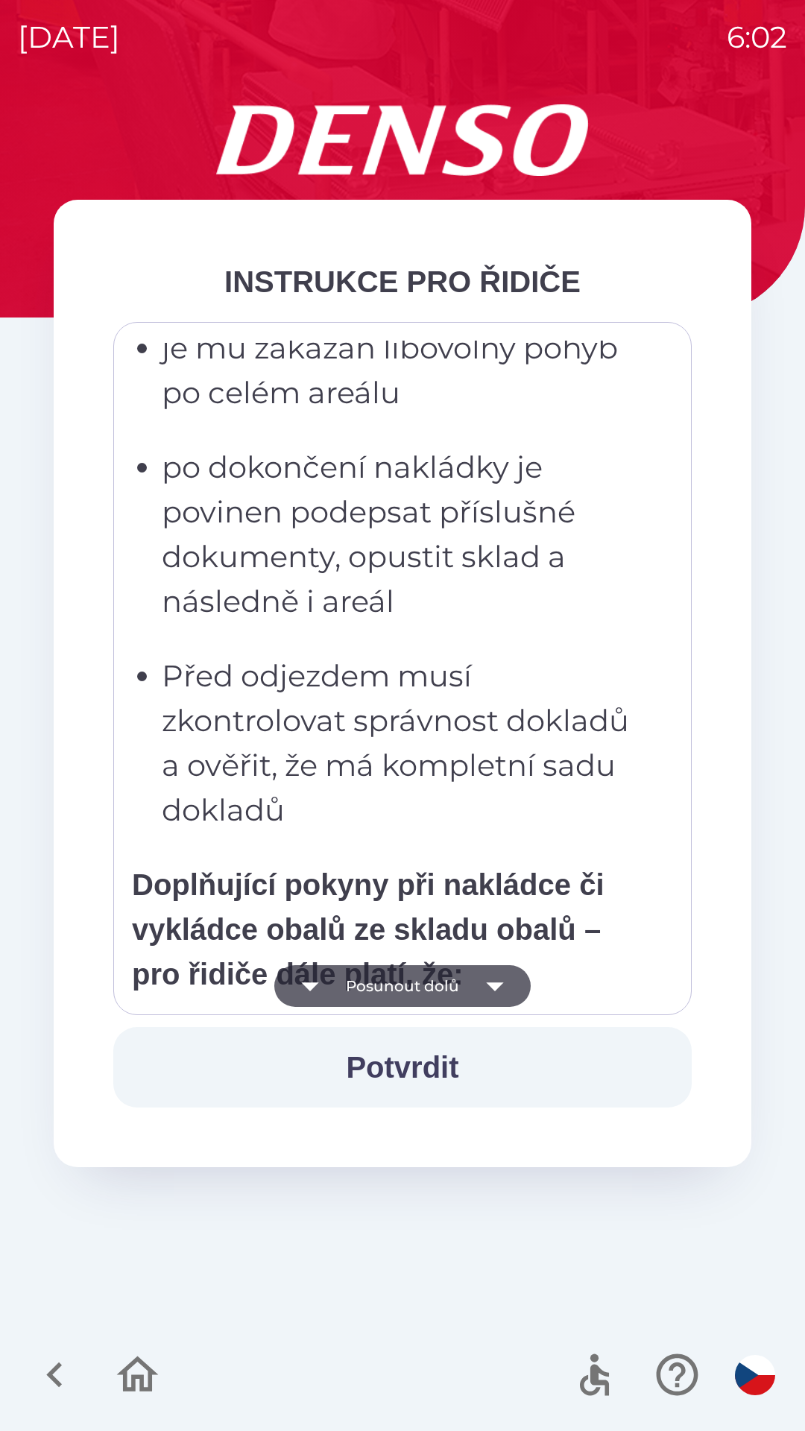
click at [462, 992] on button "Posunout dolů" at bounding box center [402, 986] width 256 height 42
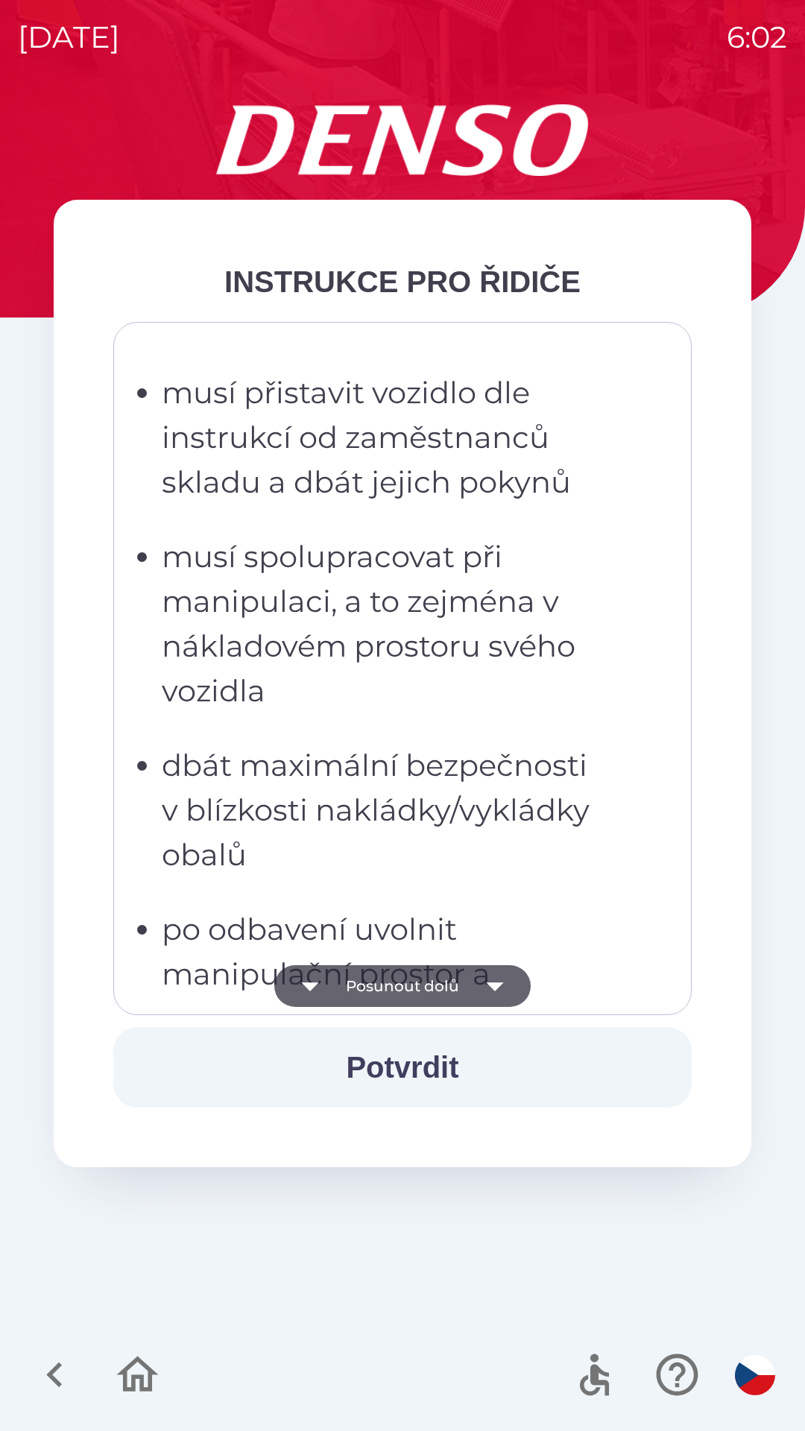
click at [468, 994] on button "Posunout dolů" at bounding box center [402, 986] width 256 height 42
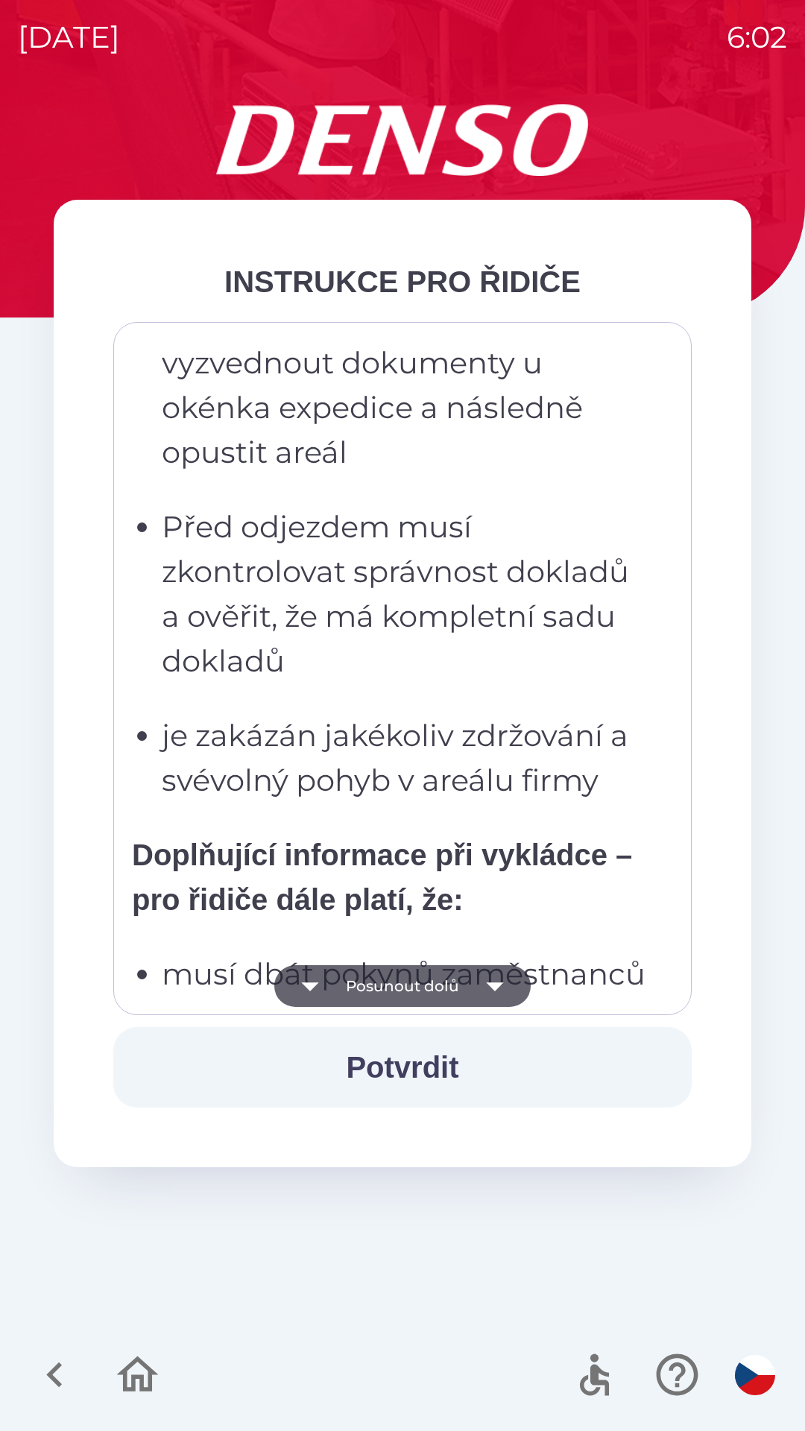
click at [470, 990] on button "Posunout dolů" at bounding box center [402, 986] width 256 height 42
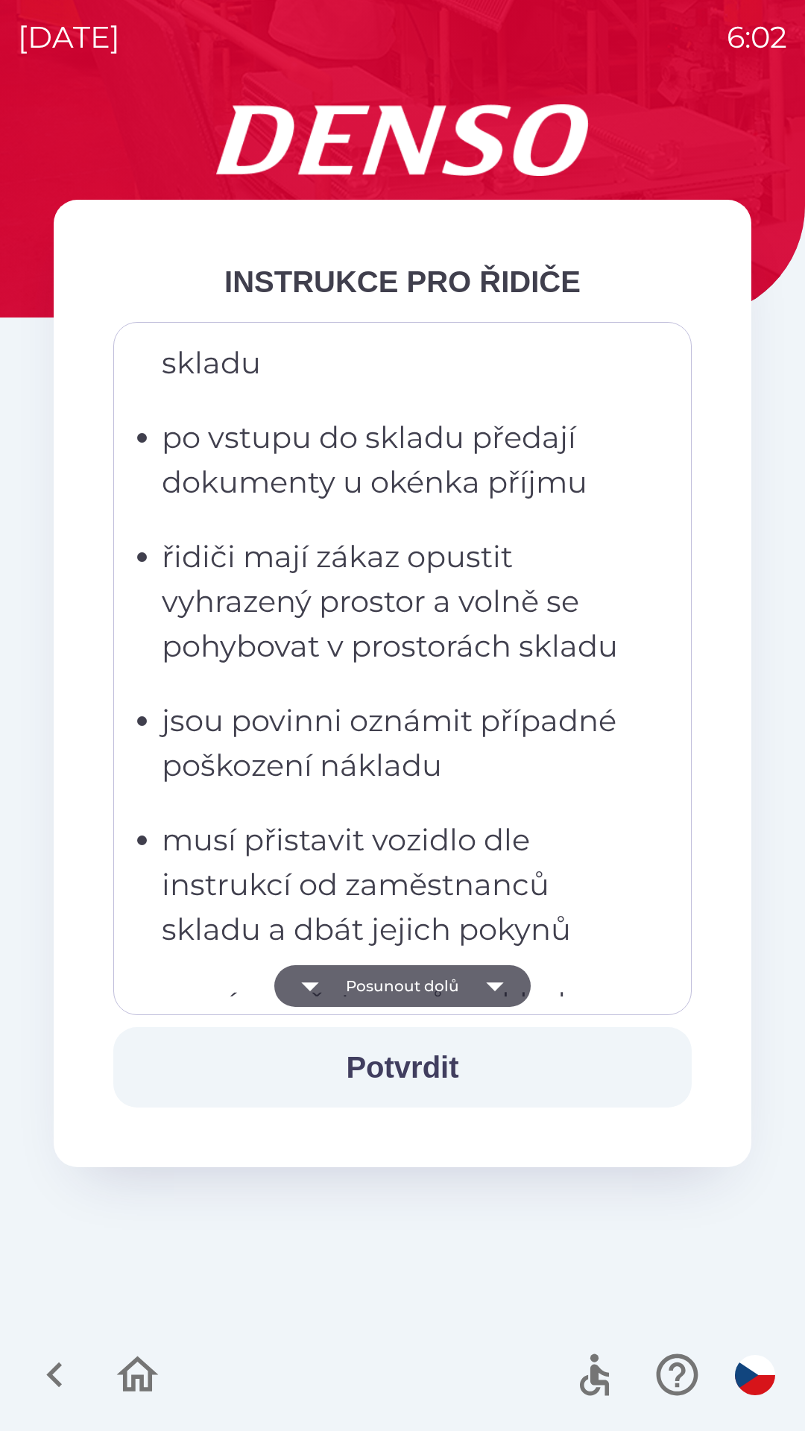
click at [472, 989] on button "Posunout dolů" at bounding box center [402, 986] width 256 height 42
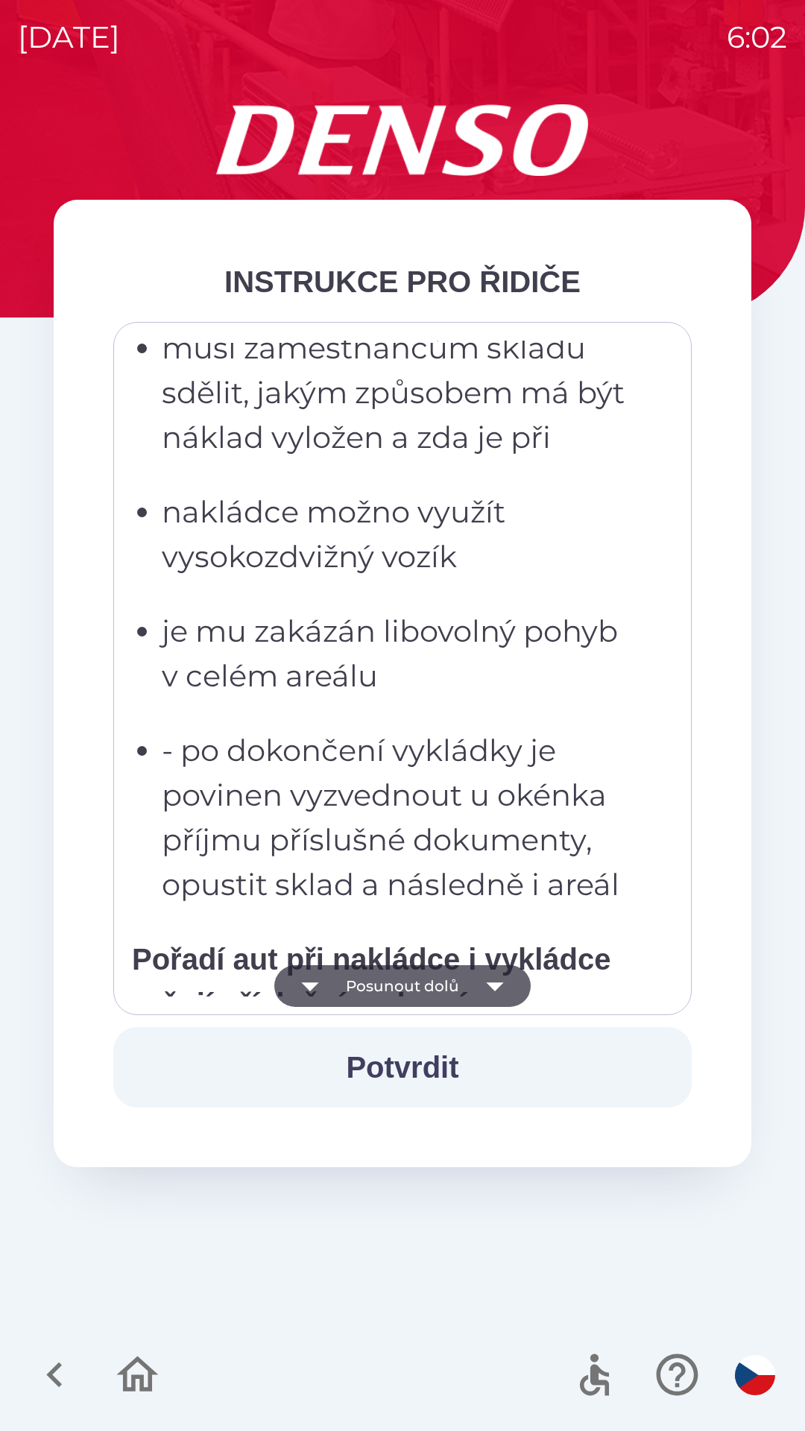
click at [467, 990] on button "Posunout dolů" at bounding box center [402, 986] width 256 height 42
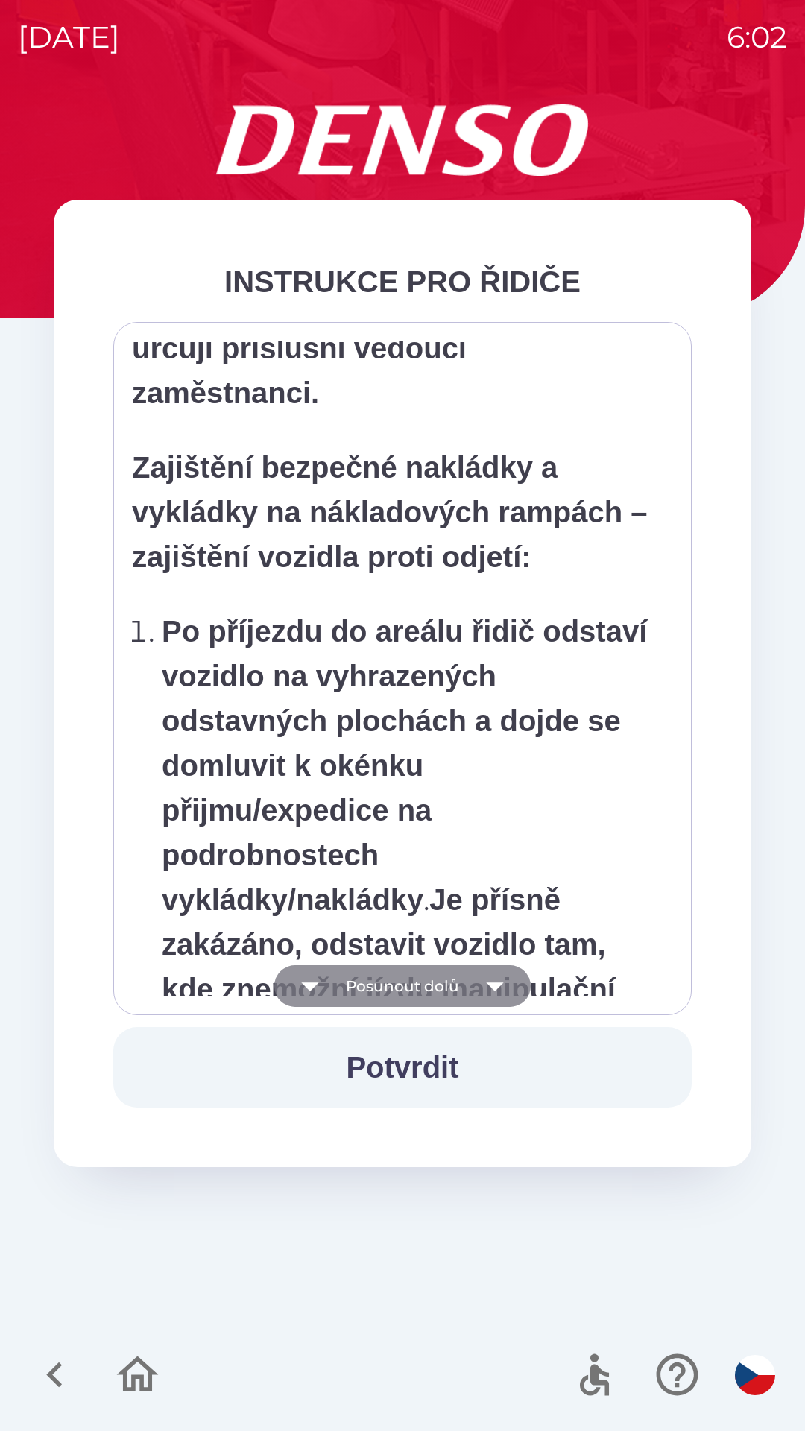
click at [474, 990] on icon "button" at bounding box center [495, 986] width 42 height 42
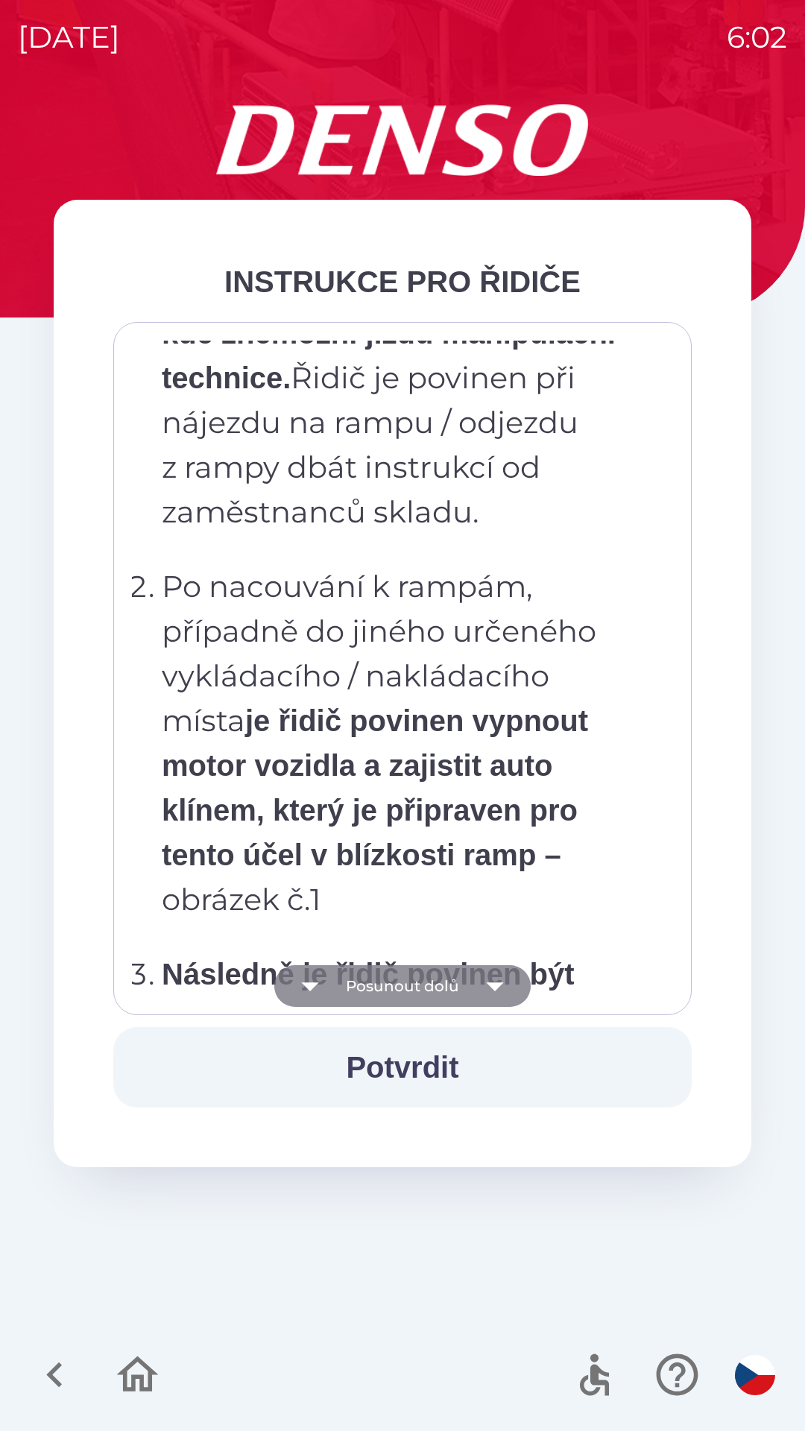
click at [471, 990] on button "Posunout dolů" at bounding box center [402, 986] width 256 height 42
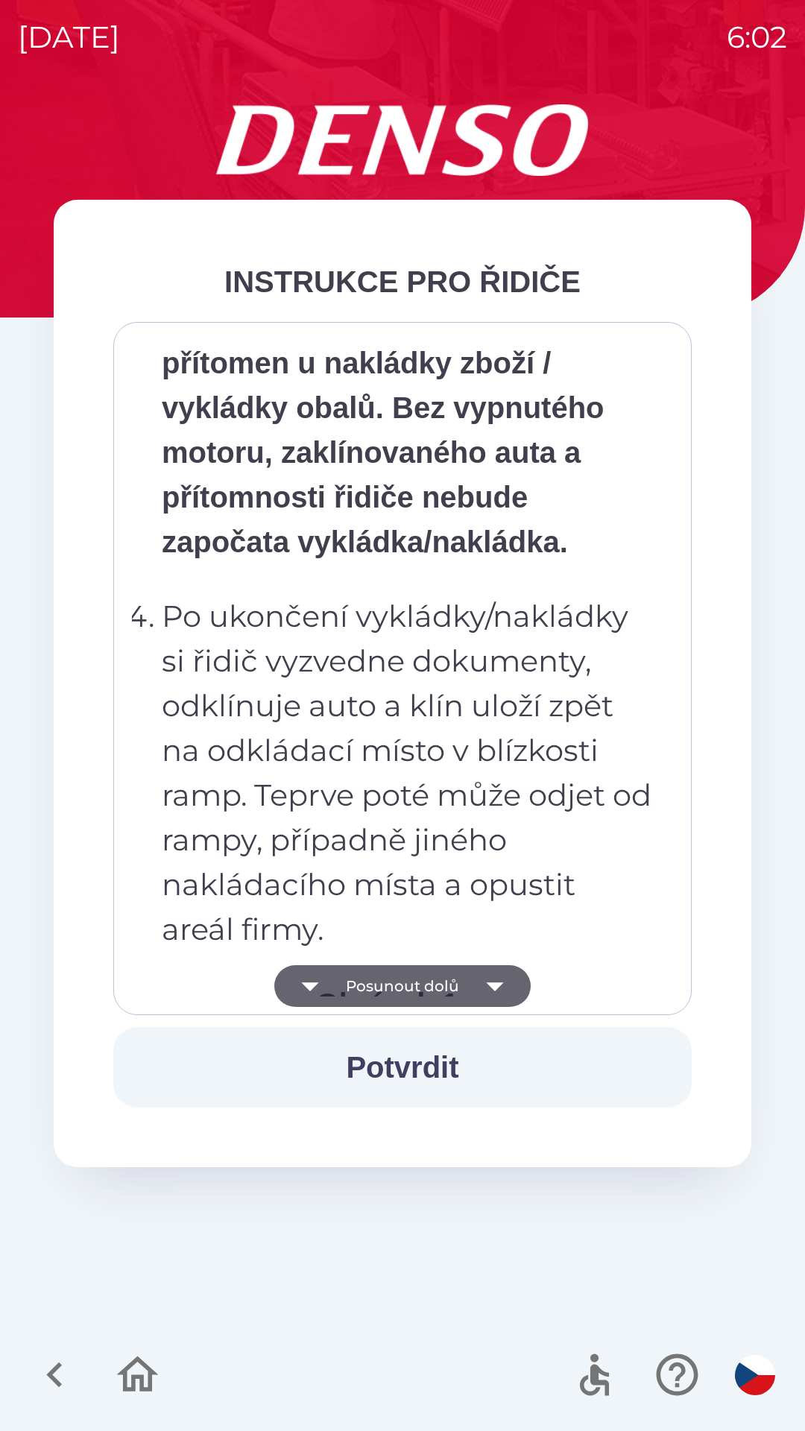
click at [474, 985] on icon "button" at bounding box center [495, 986] width 42 height 42
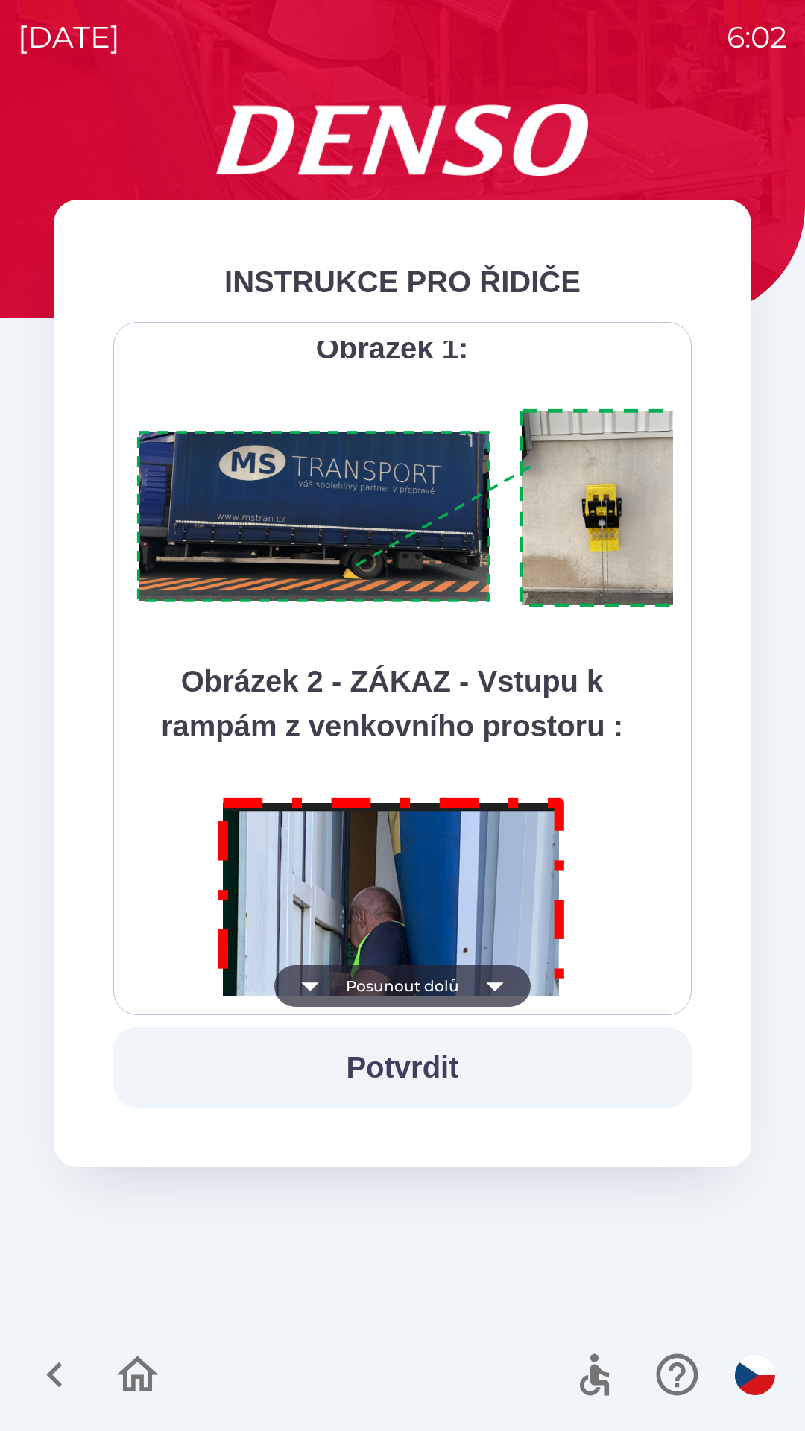
click at [472, 987] on button "Posunout dolů" at bounding box center [402, 986] width 256 height 42
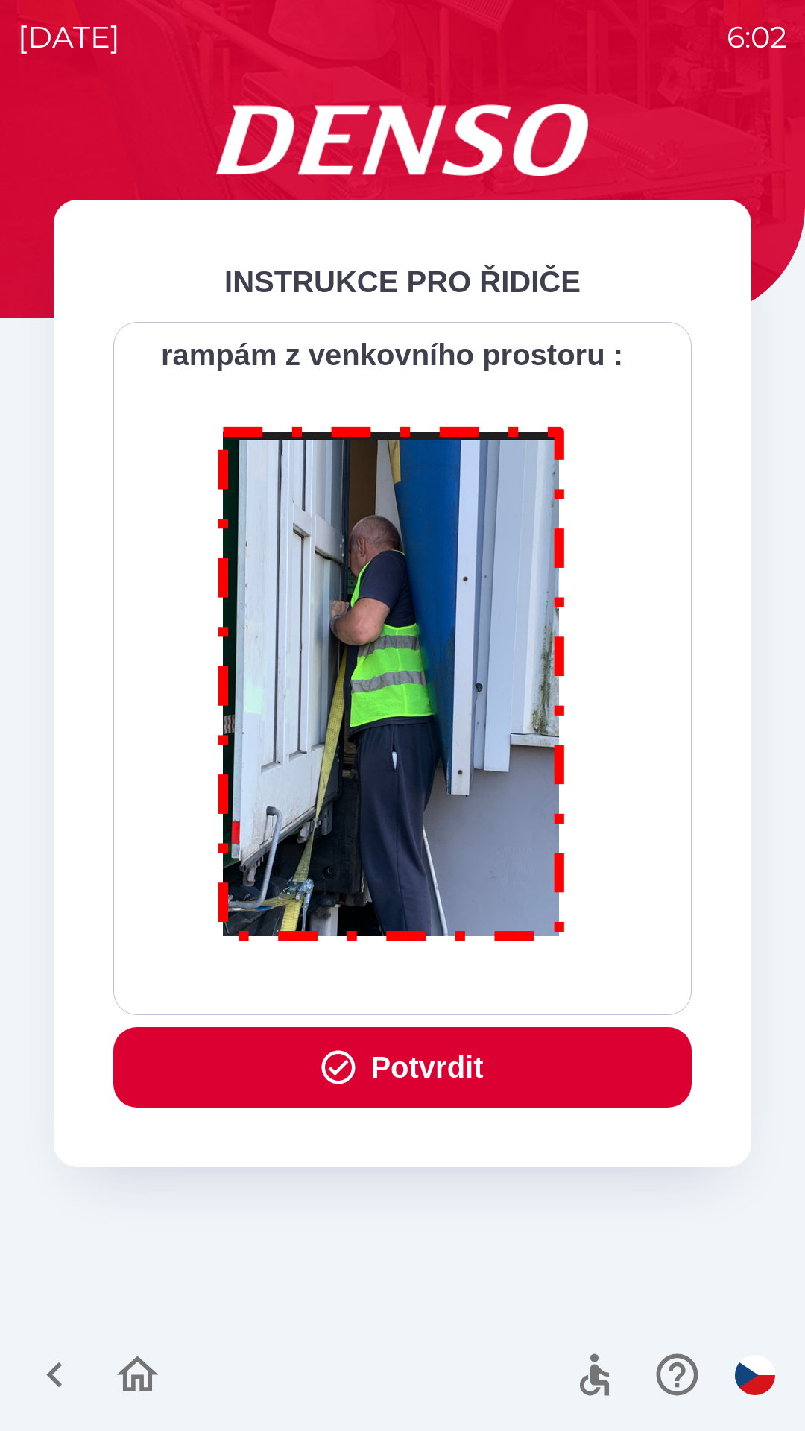
click at [484, 1068] on button "Potvrdit" at bounding box center [402, 1067] width 578 height 80
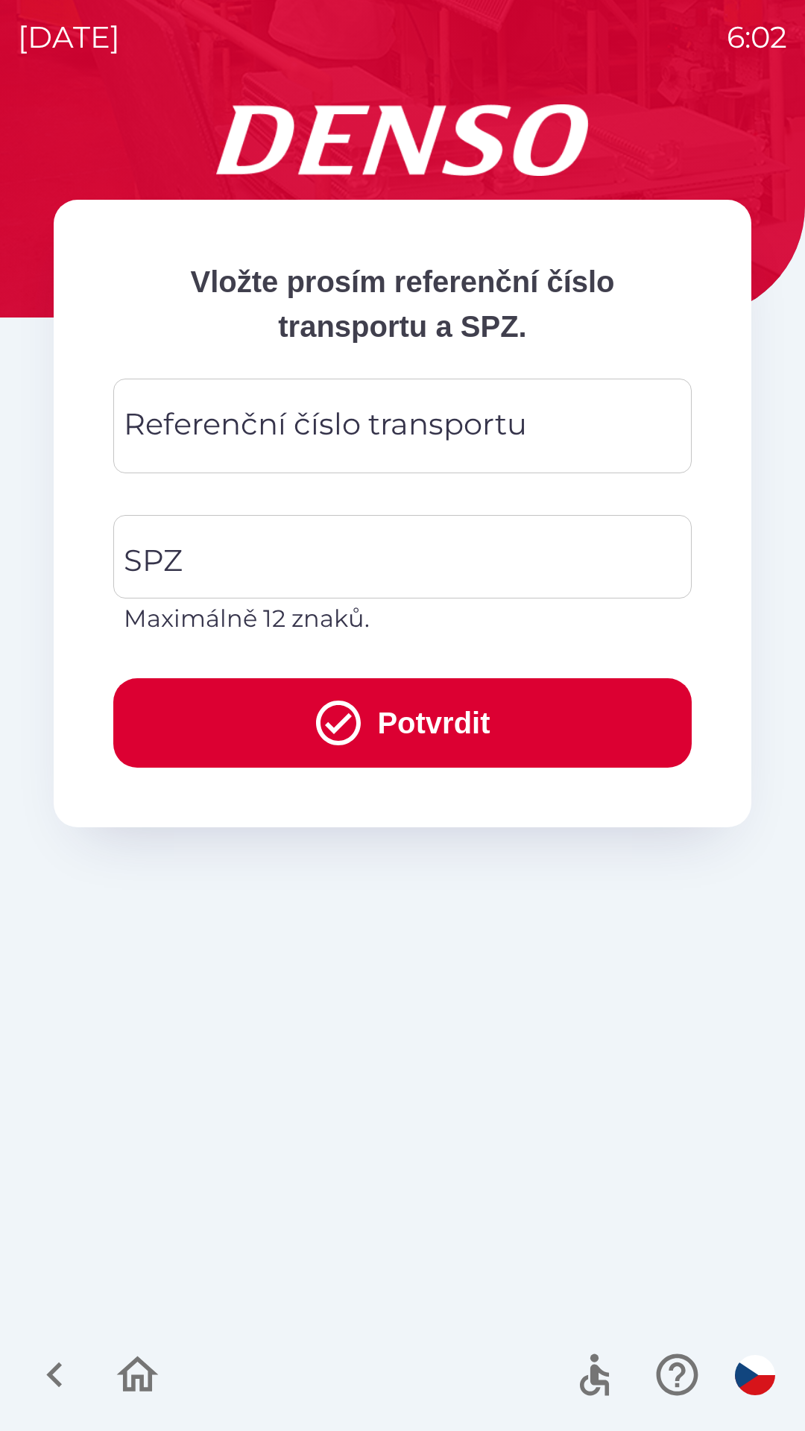
click at [302, 428] on div "Referenční číslo transportu Referenční číslo transportu" at bounding box center [402, 426] width 578 height 95
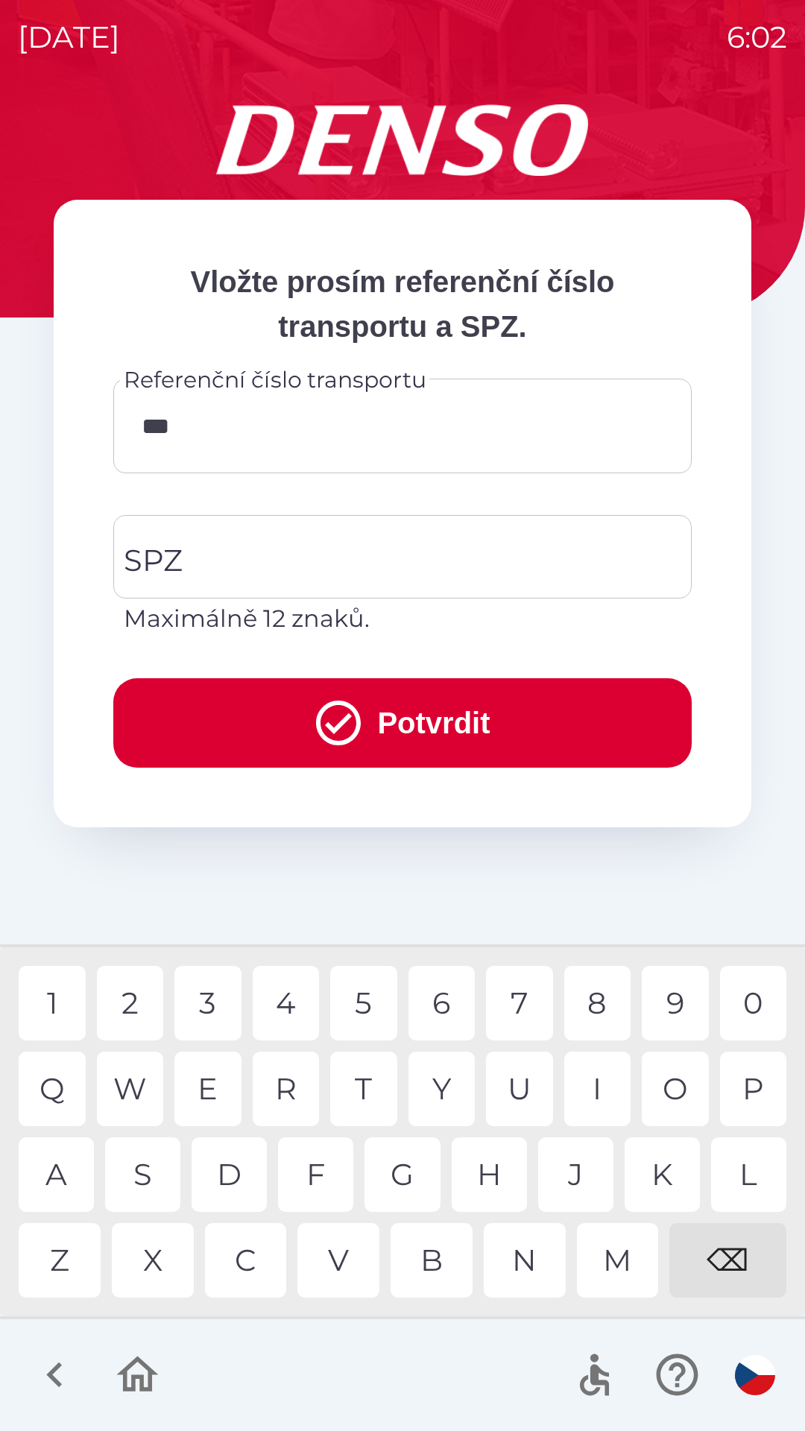
click at [211, 1003] on div "3" at bounding box center [207, 1003] width 67 height 75
click at [213, 1001] on div "3" at bounding box center [207, 1003] width 67 height 75
click at [354, 997] on div "5" at bounding box center [363, 1003] width 67 height 75
click at [287, 1004] on div "4" at bounding box center [286, 1003] width 67 height 75
type input "********"
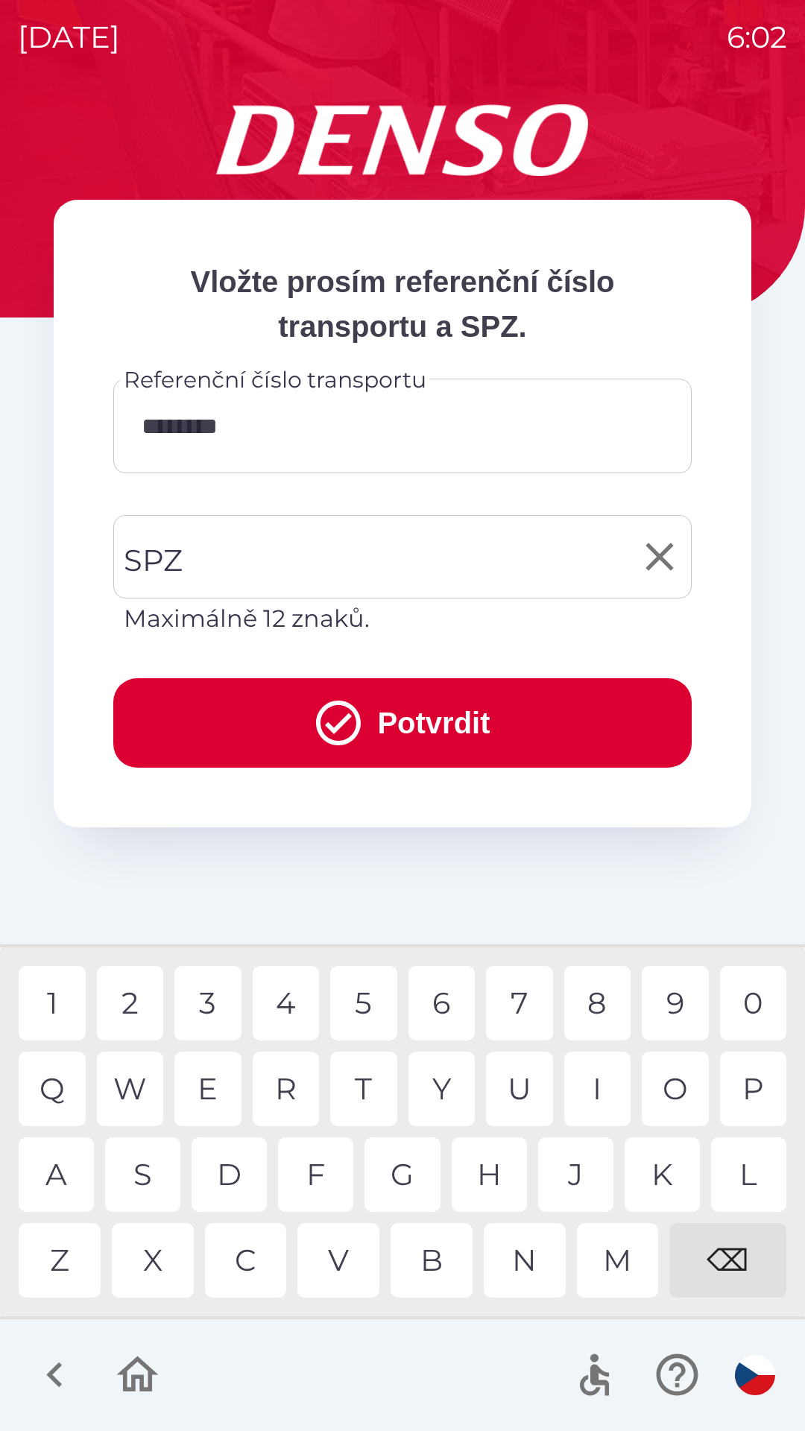
click at [323, 542] on input "SPZ" at bounding box center [391, 557] width 542 height 70
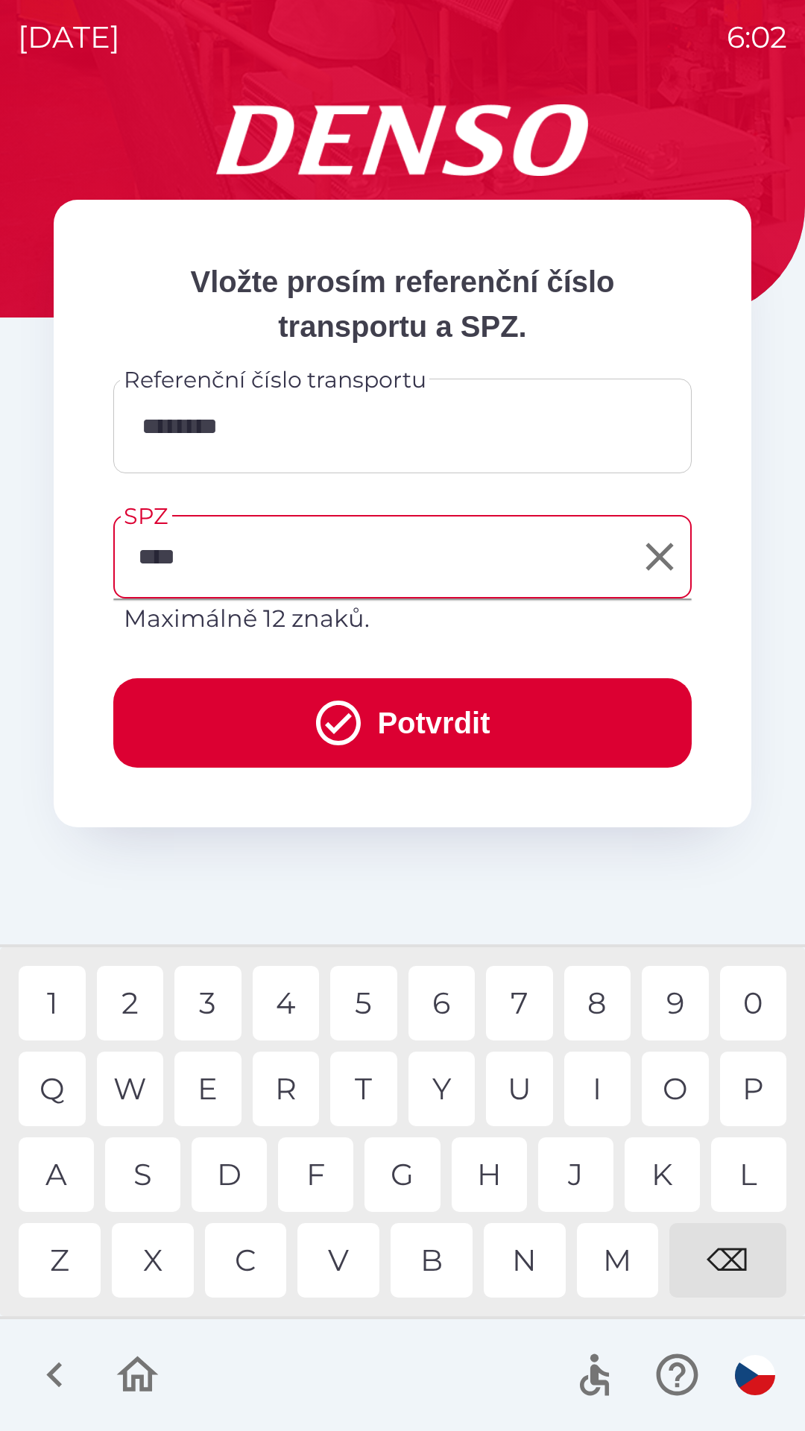
click at [368, 1012] on div "5" at bounding box center [363, 1003] width 67 height 75
type input "*******"
click at [394, 716] on button "Potvrdit" at bounding box center [402, 722] width 578 height 89
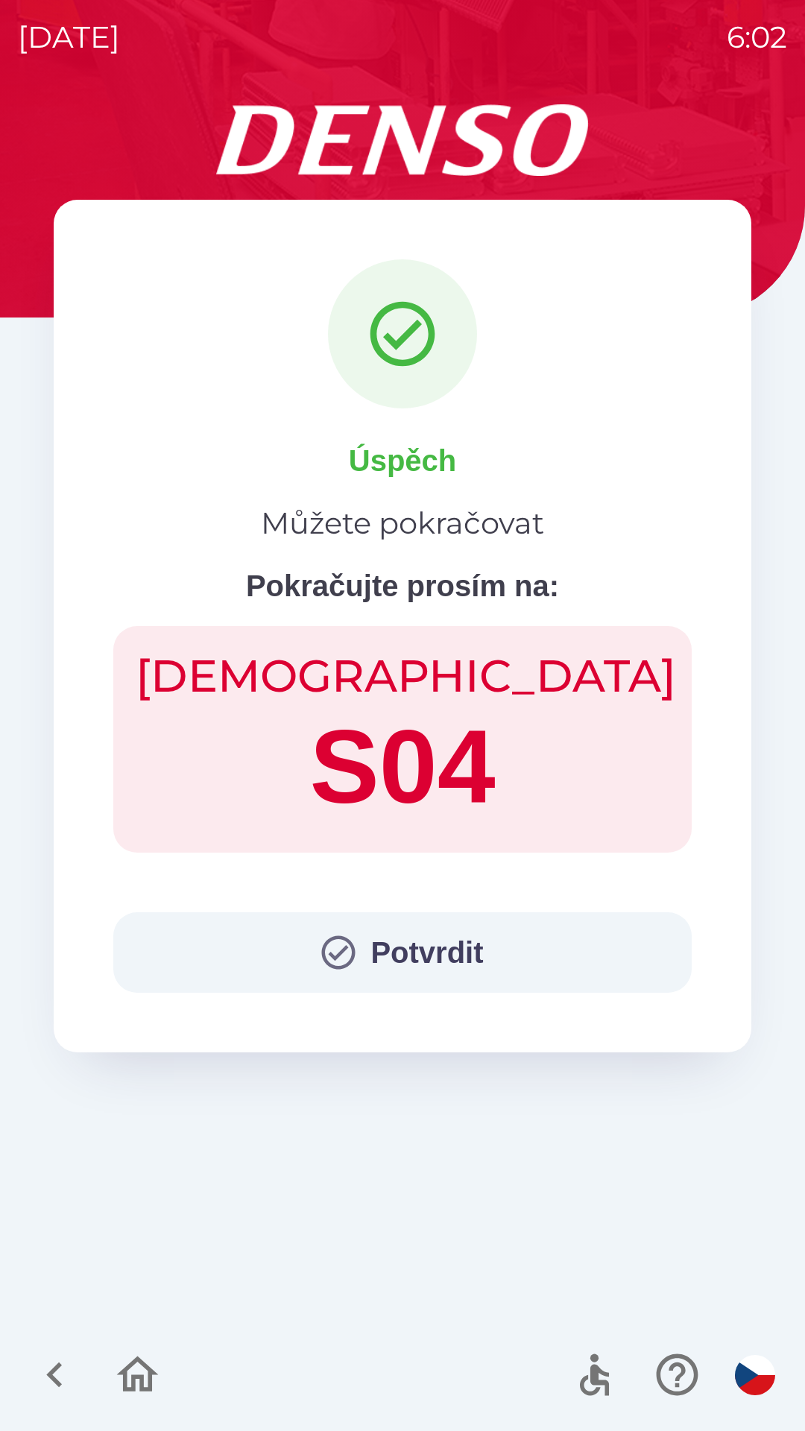
click at [413, 943] on button "Potvrdit" at bounding box center [402, 952] width 578 height 80
